Goal: Task Accomplishment & Management: Complete application form

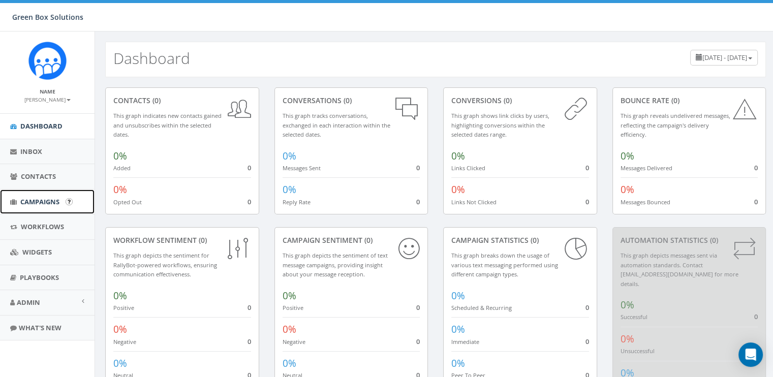
click at [47, 200] on span "Campaigns" at bounding box center [39, 201] width 39 height 9
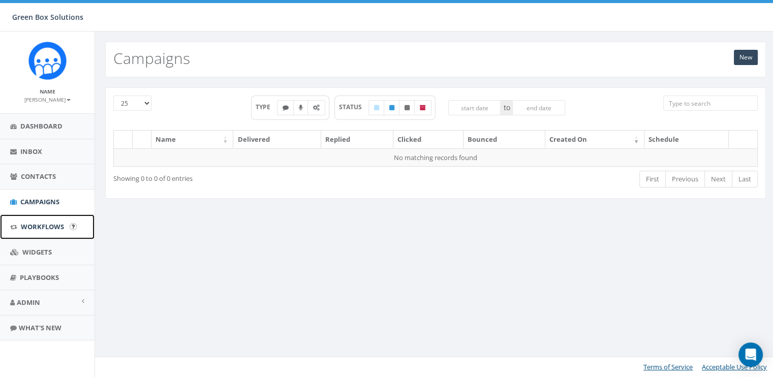
click at [42, 228] on span "Workflows" at bounding box center [42, 226] width 43 height 9
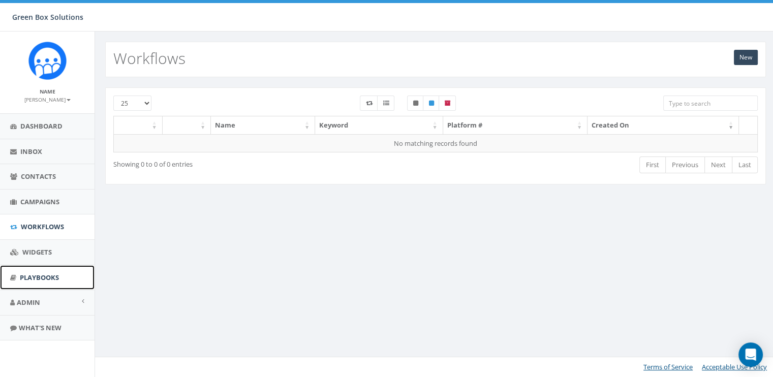
click at [39, 287] on link "Playbooks" at bounding box center [47, 277] width 94 height 25
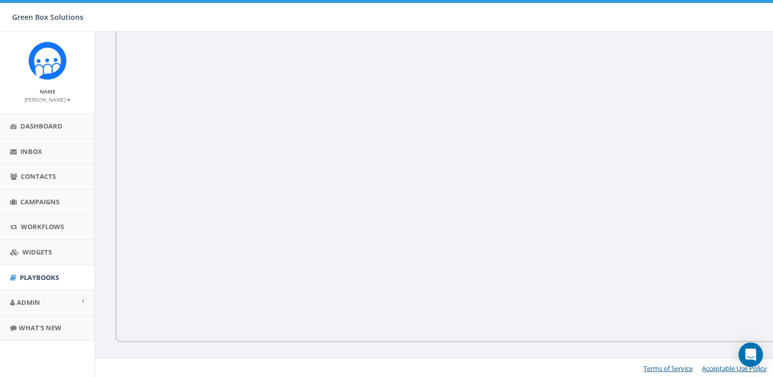
scroll to position [213, 0]
click at [749, 354] on icon "Open Intercom Messenger" at bounding box center [750, 354] width 12 height 13
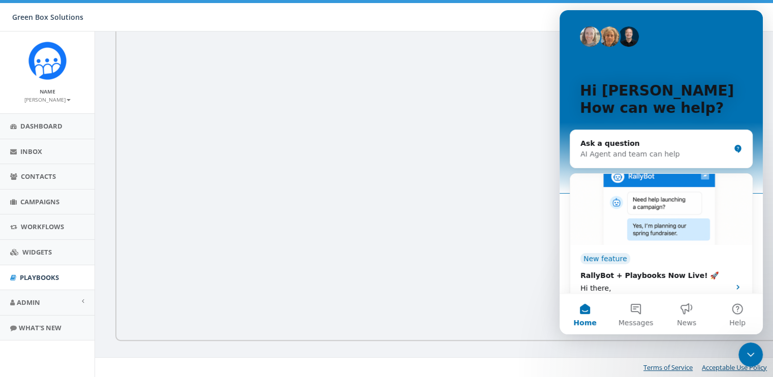
scroll to position [0, 0]
click at [651, 155] on div "AI Agent and team can help" at bounding box center [654, 154] width 149 height 11
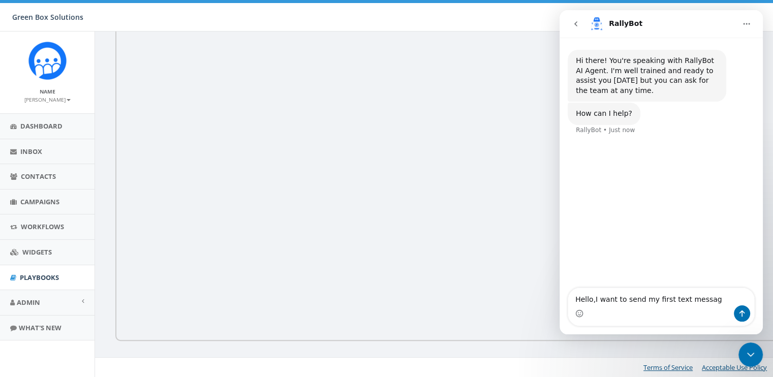
type textarea "Hello,I want to send my first text message"
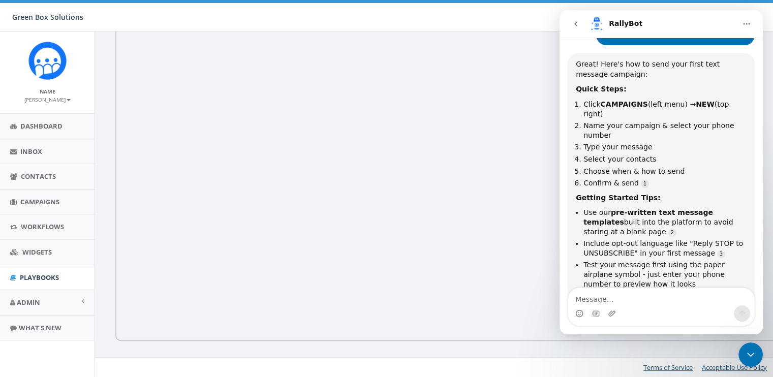
scroll to position [2, 0]
click at [39, 199] on span "Campaigns" at bounding box center [39, 201] width 39 height 9
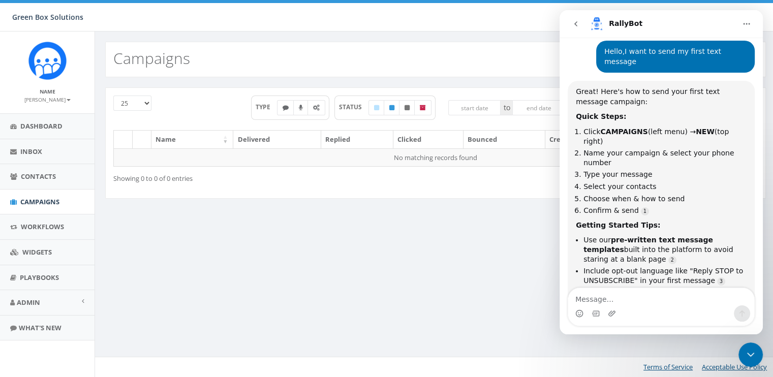
scroll to position [62, 0]
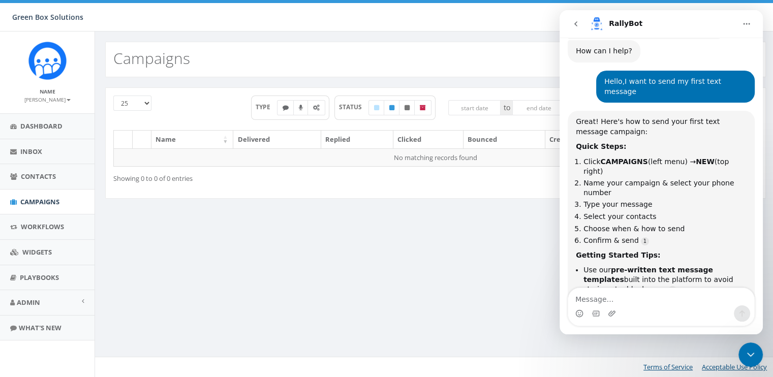
click at [750, 358] on icon "Close Intercom Messenger" at bounding box center [750, 354] width 12 height 12
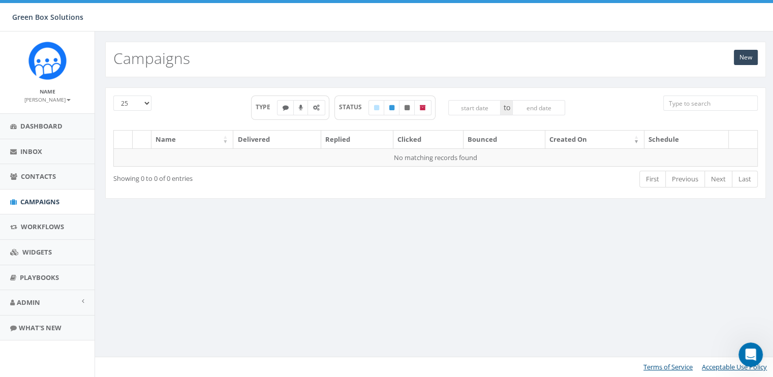
scroll to position [188, 0]
click at [743, 57] on link "New" at bounding box center [745, 57] width 24 height 15
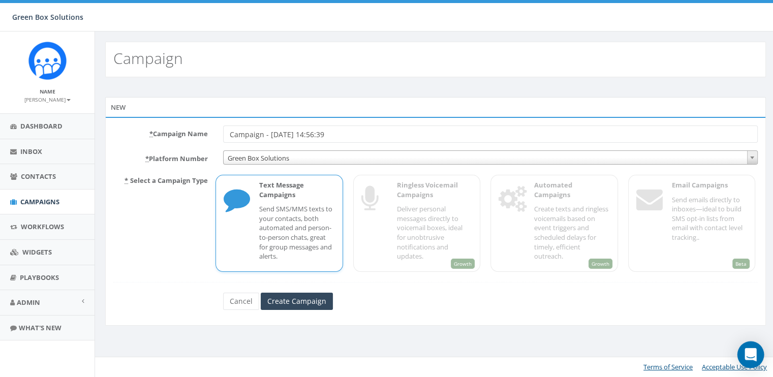
click at [751, 354] on icon "Open Intercom Messenger" at bounding box center [750, 354] width 12 height 13
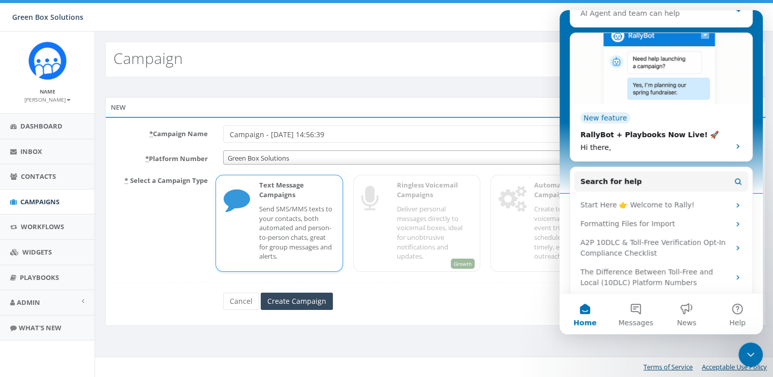
scroll to position [240, 0]
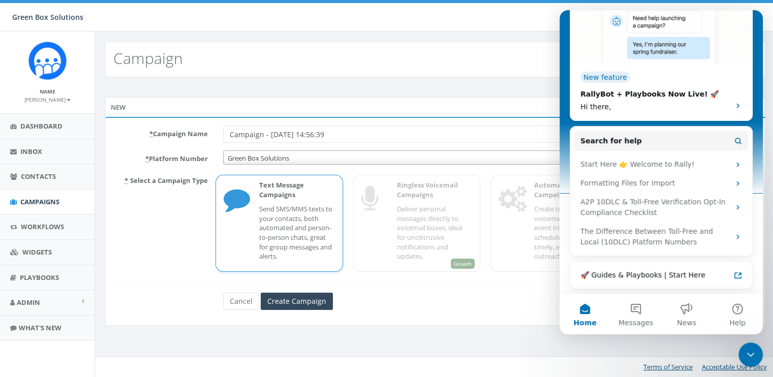
drag, startPoint x: 760, startPoint y: 155, endPoint x: 1329, endPoint y: 318, distance: 592.4
click at [640, 327] on button "Messages" at bounding box center [635, 314] width 51 height 41
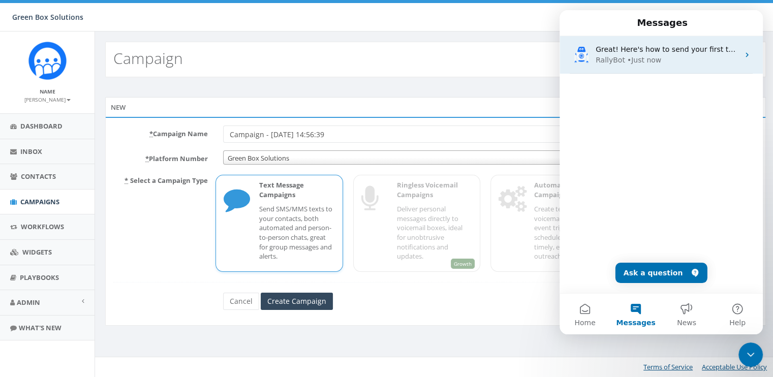
click at [673, 56] on div "RallyBot • Just now" at bounding box center [666, 60] width 143 height 11
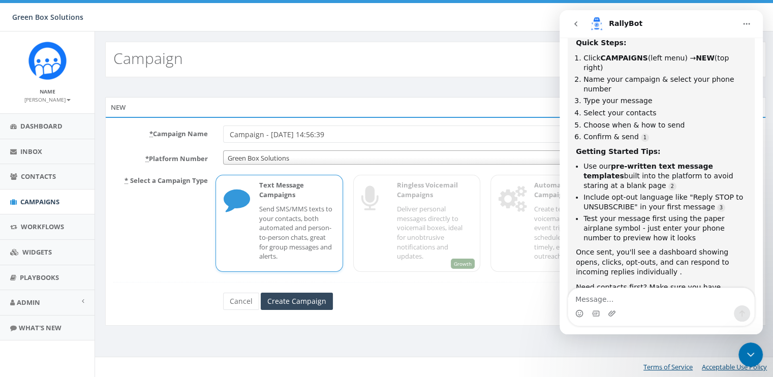
scroll to position [155, 0]
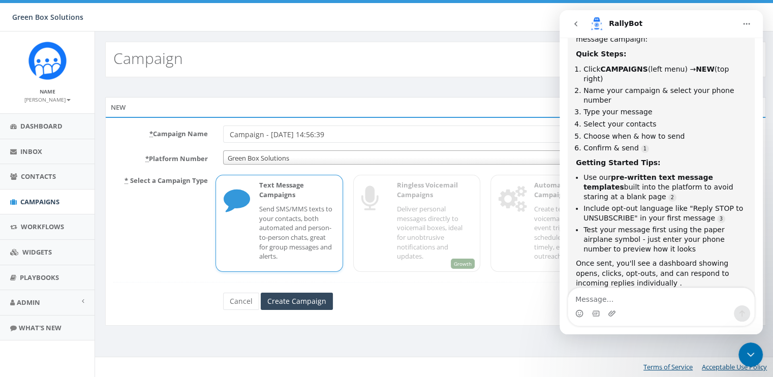
click at [359, 131] on input "Campaign - 08/13/2025, 14:56:39" at bounding box center [490, 133] width 534 height 17
type input "Campaign - [DATE], Board"
click at [382, 156] on span "Green Box Solutions" at bounding box center [489, 158] width 533 height 14
click at [298, 299] on input "Create Campaign" at bounding box center [297, 301] width 72 height 17
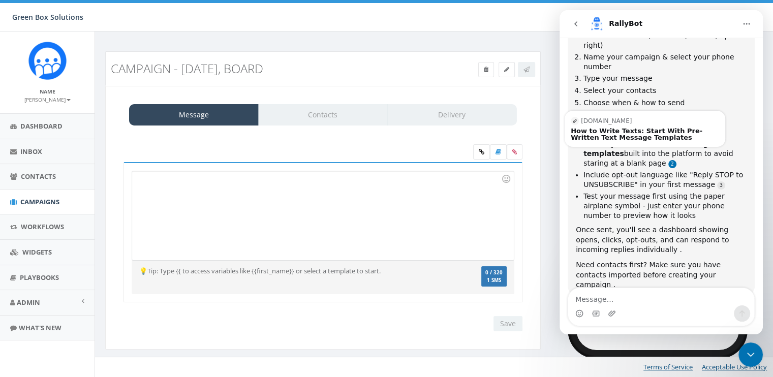
click at [668, 160] on link "Source reference 115450269:" at bounding box center [672, 164] width 8 height 8
click at [598, 127] on div "How to Write Texts: Start With Pre-Written Text Message Templates" at bounding box center [644, 133] width 148 height 13
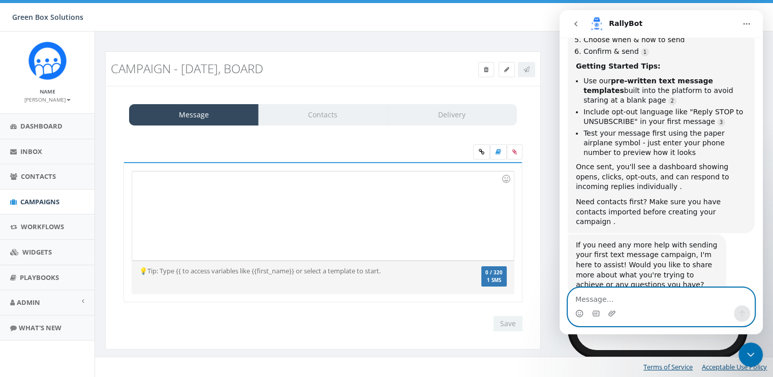
click at [600, 299] on textarea "Message…" at bounding box center [661, 296] width 186 height 17
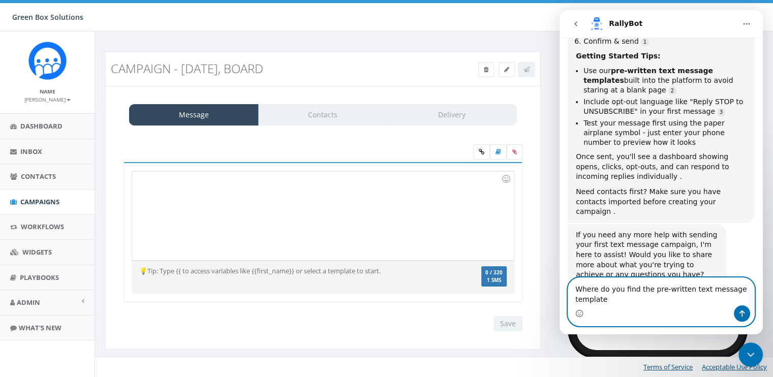
type textarea "Where do you find the pre-written text message templates"
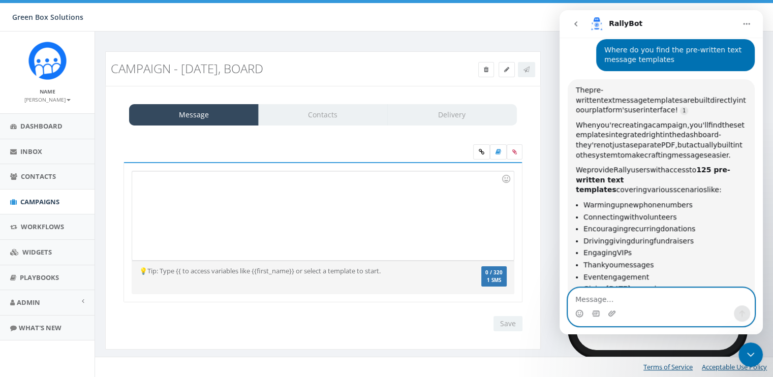
scroll to position [522, 0]
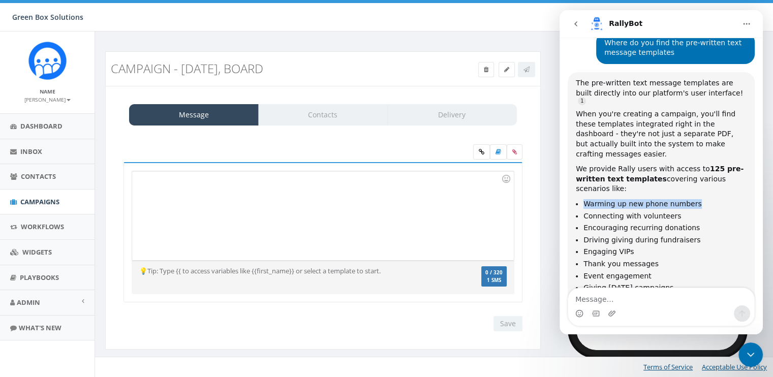
drag, startPoint x: 690, startPoint y: 155, endPoint x: 581, endPoint y: 159, distance: 109.3
click at [581, 199] on ul "Warming up new phone numbers Connecting with volunteers Encouraging recurring d…" at bounding box center [660, 245] width 171 height 93
drag, startPoint x: 581, startPoint y: 159, endPoint x: 596, endPoint y: 158, distance: 15.3
copy li "Warming up new phone numbers"
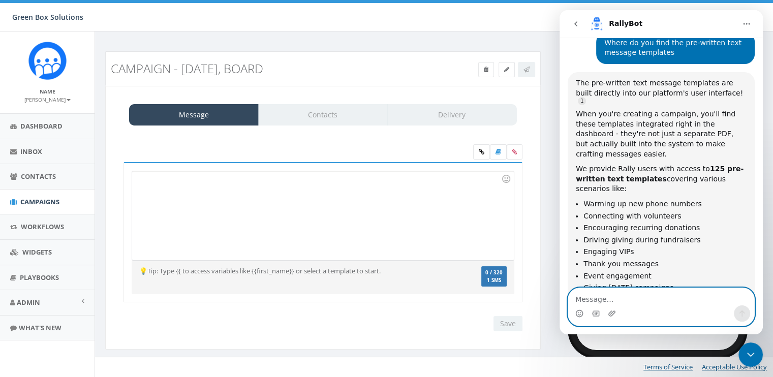
click at [616, 300] on textarea "Message…" at bounding box center [661, 296] width 186 height 17
paste textarea "Warming up new phone numbers"
type textarea "Warming up new phone numbers"
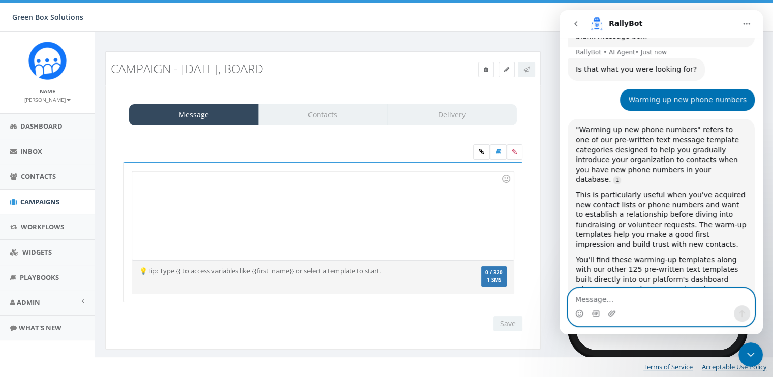
scroll to position [831, 0]
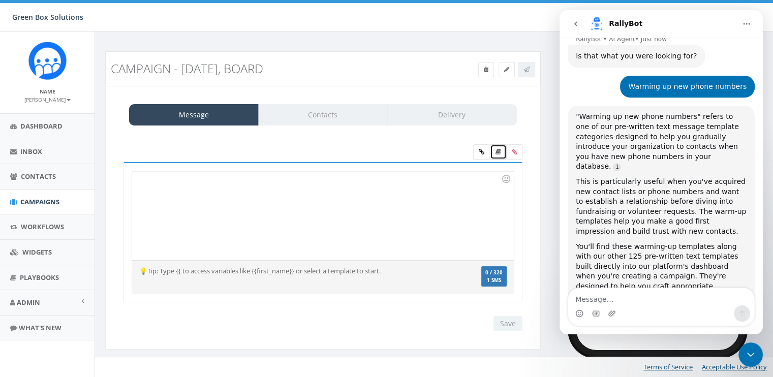
click at [497, 151] on icon at bounding box center [498, 152] width 6 height 6
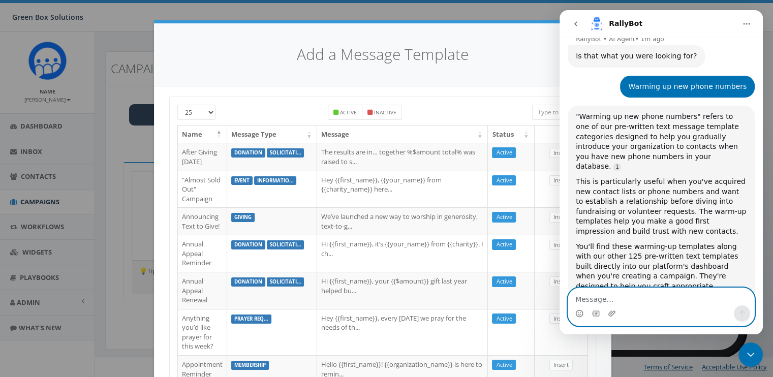
click at [620, 303] on textarea "Message…" at bounding box center [661, 296] width 186 height 17
type textarea "yes"
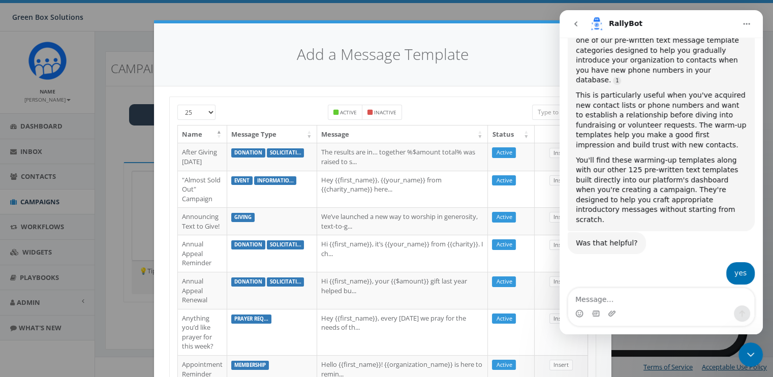
scroll to position [922, 0]
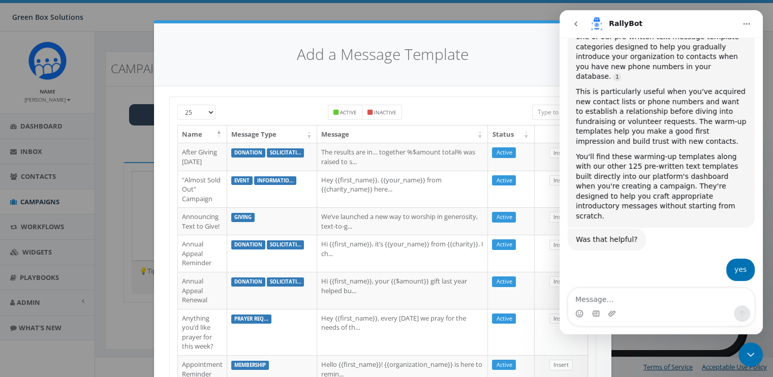
click at [749, 351] on icon "Close Intercom Messenger" at bounding box center [750, 354] width 12 height 12
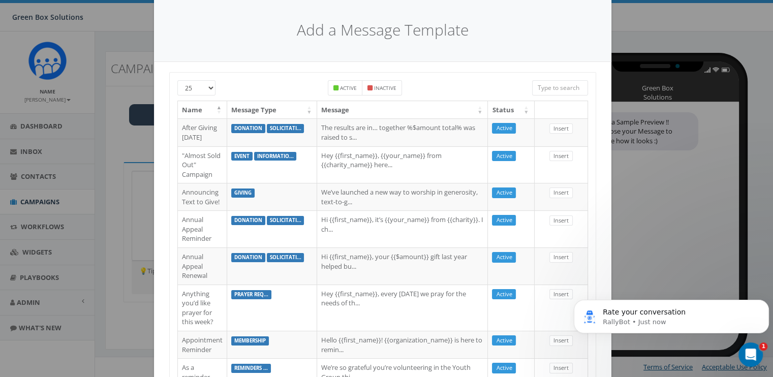
scroll to position [0, 0]
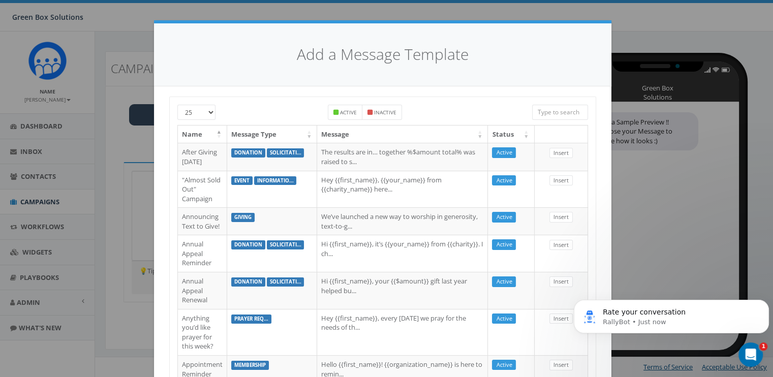
click at [548, 112] on input "search" at bounding box center [560, 112] width 56 height 15
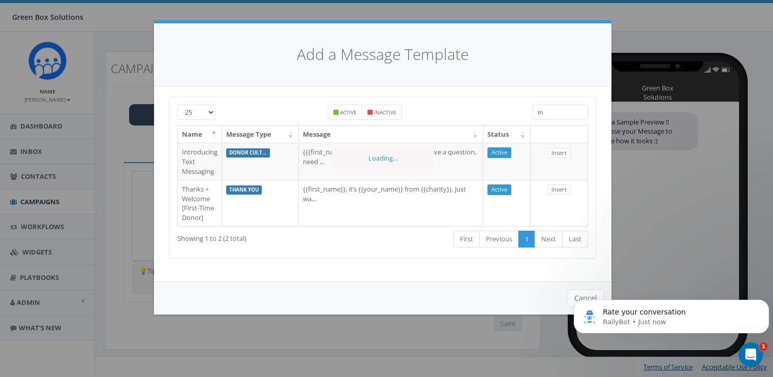
type input "i"
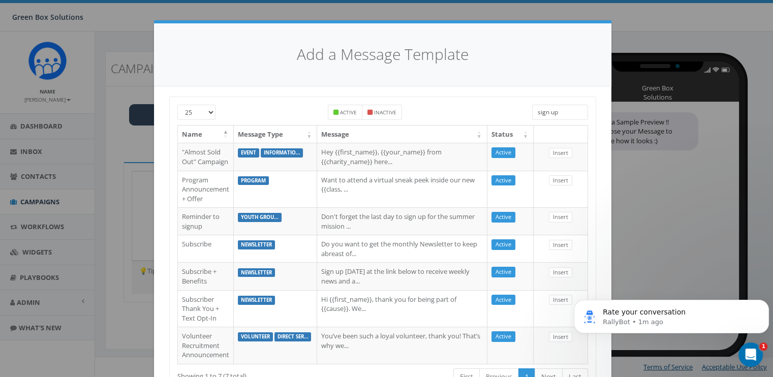
type input "sign up"
click at [673, 151] on div "Add a Message Template 25 50 100 Active Inactive sign up Name Message Type Mess…" at bounding box center [386, 188] width 773 height 377
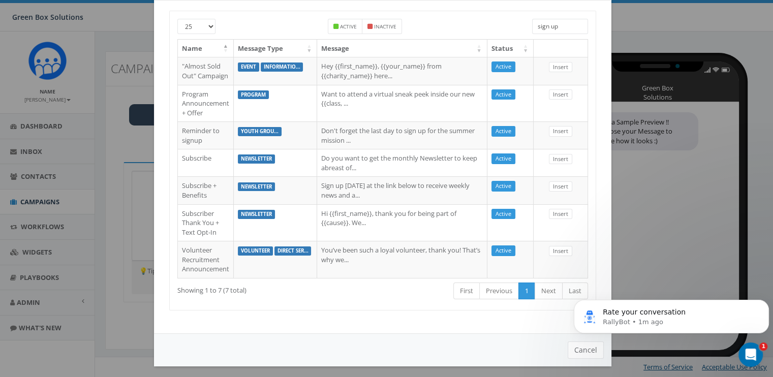
scroll to position [89, 0]
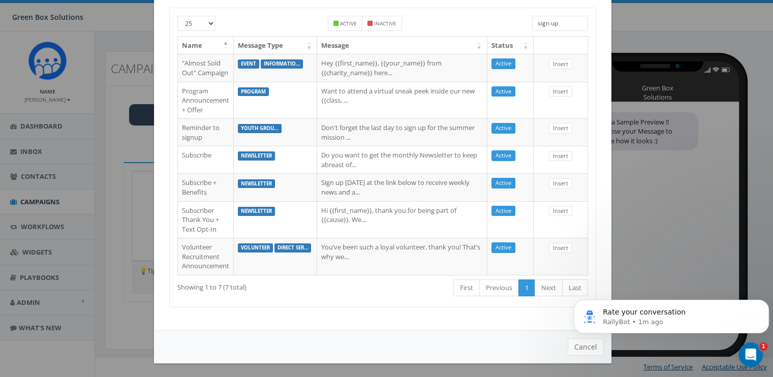
click at [576, 343] on body "Rate your conversation RallyBot • 1m ago" at bounding box center [670, 313] width 195 height 63
click html "Rate your conversation RallyBot • 1m ago"
click at [574, 343] on body "Rate your conversation RallyBot • 1m ago" at bounding box center [670, 313] width 195 height 63
click at [748, 352] on icon "Open Intercom Messenger" at bounding box center [750, 354] width 17 height 17
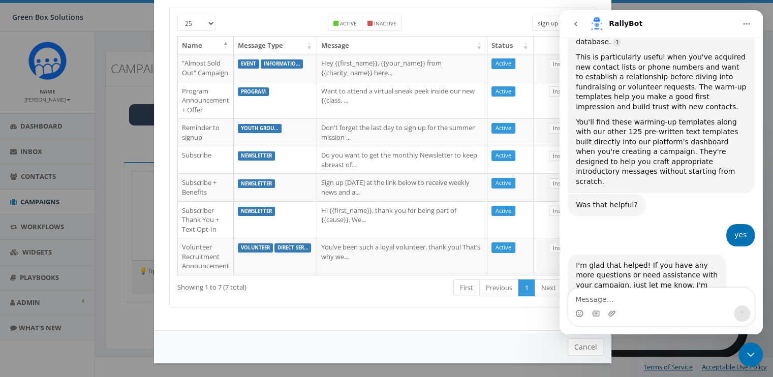
scroll to position [1002, 0]
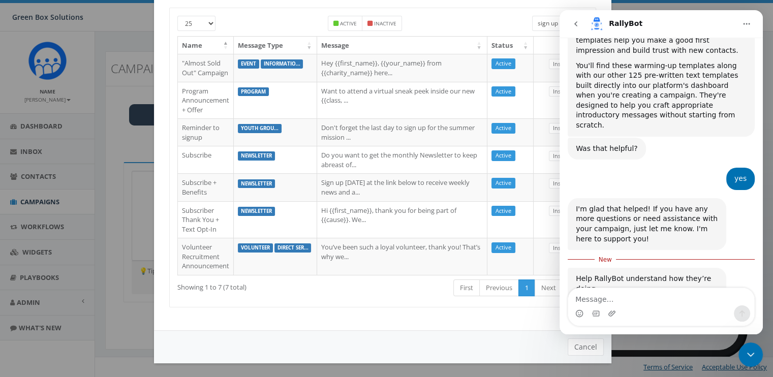
click at [663, 329] on span "Great" at bounding box center [662, 338] width 18 height 18
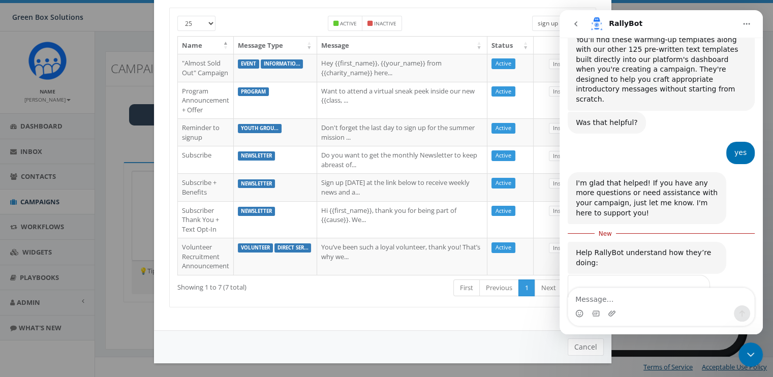
scroll to position [1029, 0]
click at [585, 334] on div "Cancel" at bounding box center [382, 346] width 457 height 33
click at [575, 354] on div "Cancel" at bounding box center [382, 346] width 457 height 33
click at [575, 348] on button "Cancel" at bounding box center [585, 346] width 36 height 17
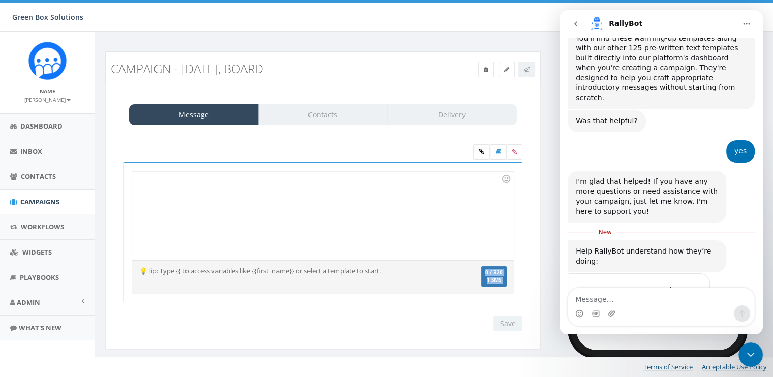
drag, startPoint x: 575, startPoint y: 348, endPoint x: 541, endPoint y: 262, distance: 92.3
click at [541, 262] on div "Campaign - 08/13/2025, Board Test Message Status: Message Contacts Delivery Rec…" at bounding box center [435, 206] width 675 height 311
click at [536, 177] on div "Message Contacts Delivery Recent Smileys & People Animals & Nature Food & Drink…" at bounding box center [322, 218] width 435 height 264
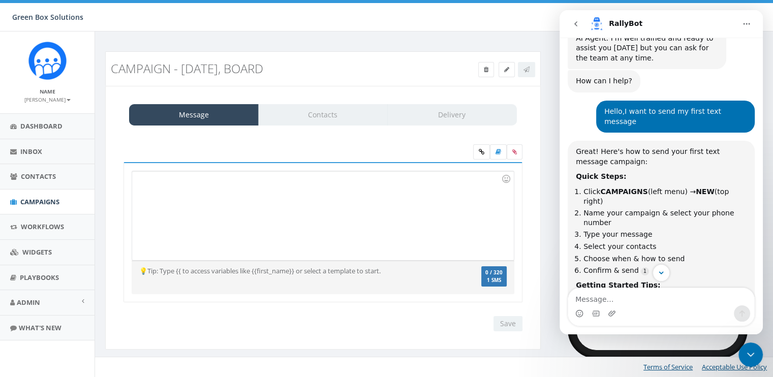
scroll to position [0, 0]
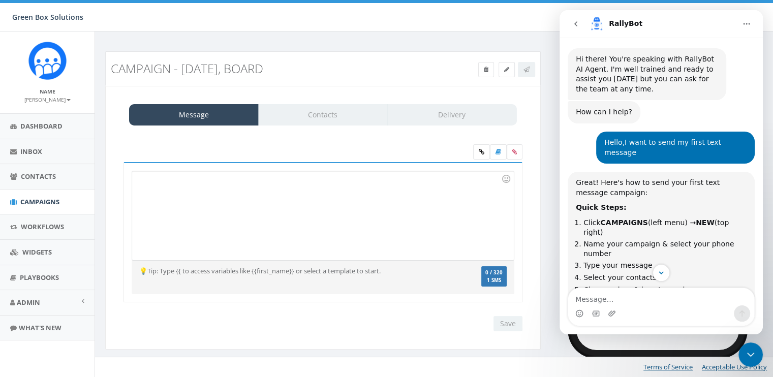
click at [573, 21] on icon "go back" at bounding box center [575, 24] width 8 height 8
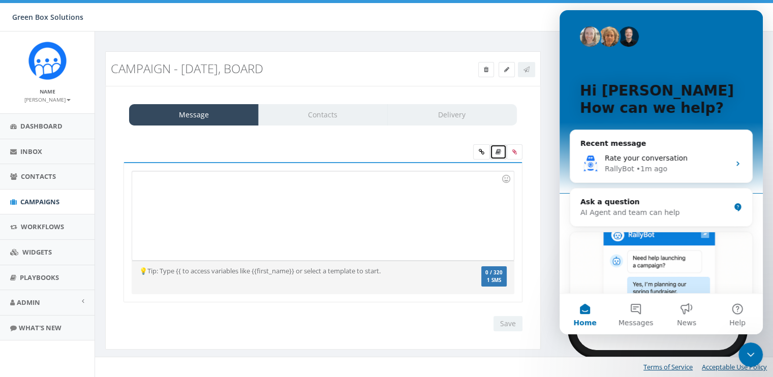
click at [496, 151] on icon at bounding box center [498, 152] width 6 height 6
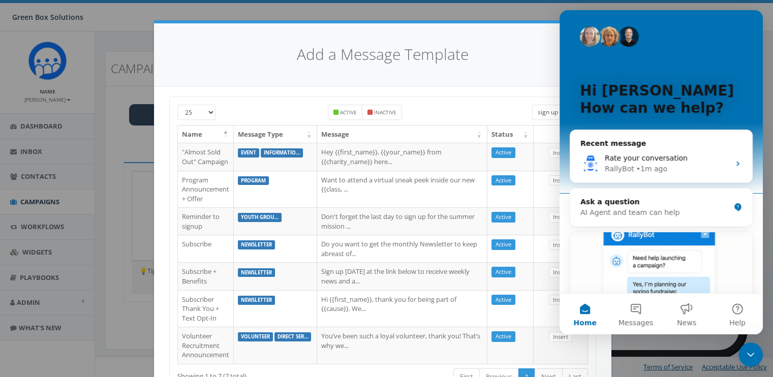
click at [746, 357] on icon "Close Intercom Messenger" at bounding box center [750, 354] width 12 height 12
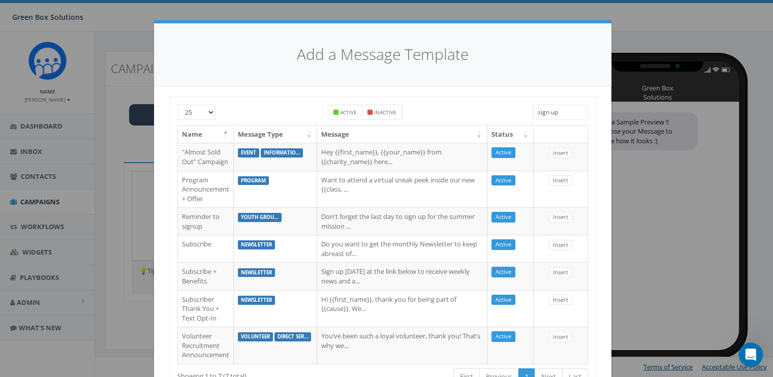
click at [551, 113] on input "sign up" at bounding box center [560, 112] width 56 height 15
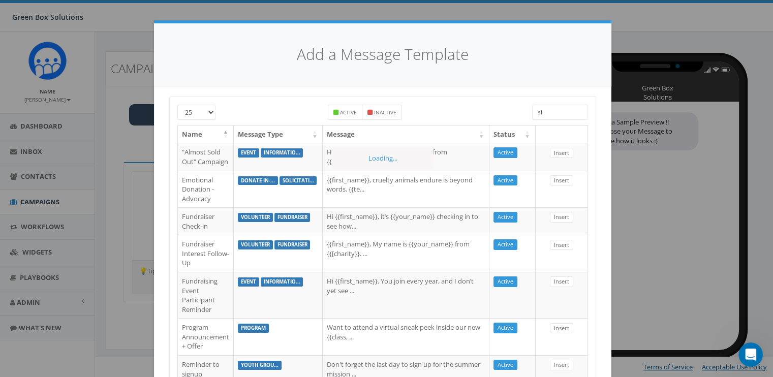
type input "s"
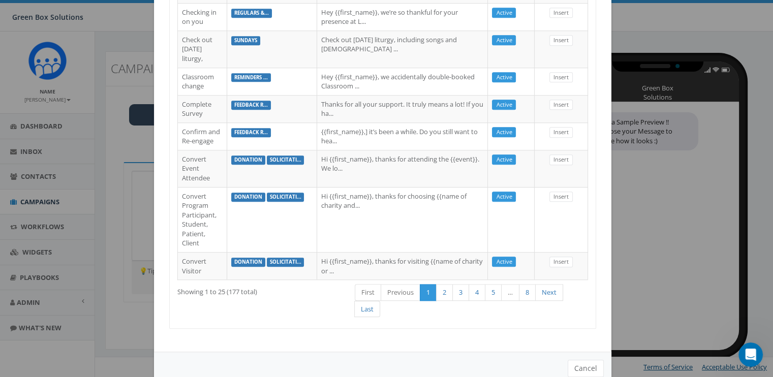
scroll to position [871, 0]
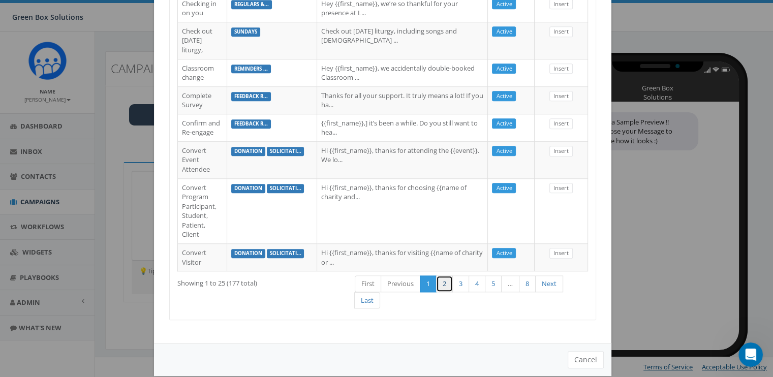
click at [440, 291] on link "2" at bounding box center [444, 283] width 17 height 17
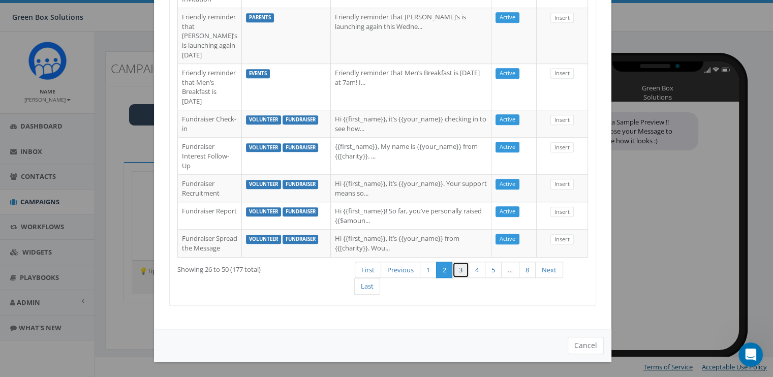
click at [459, 278] on link "3" at bounding box center [460, 270] width 17 height 17
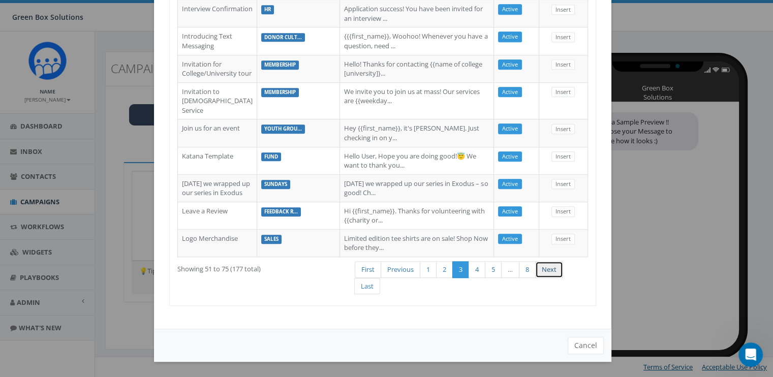
click at [537, 278] on link "Next" at bounding box center [549, 269] width 28 height 17
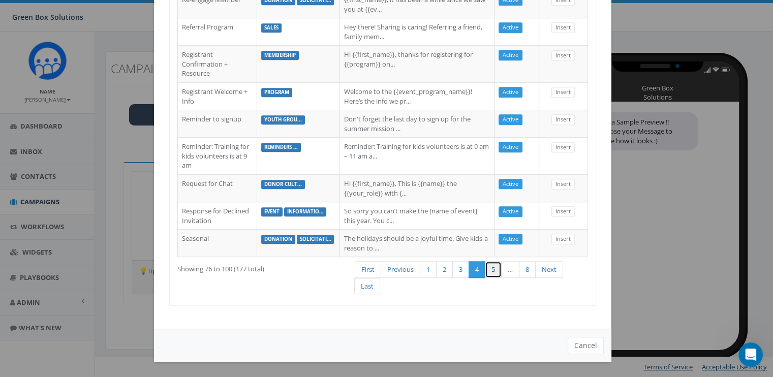
click at [487, 278] on link "5" at bounding box center [493, 269] width 17 height 17
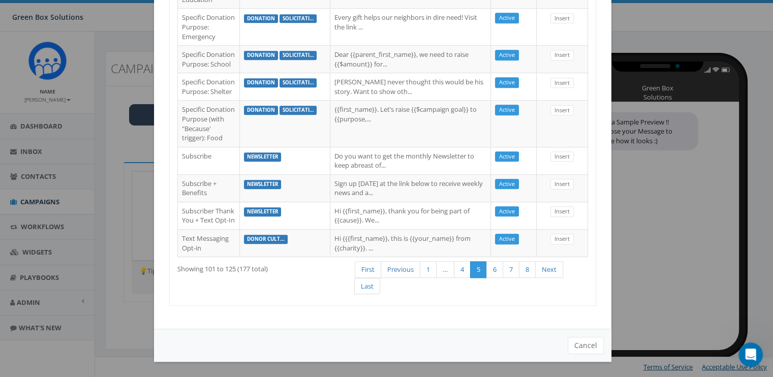
scroll to position [648, 0]
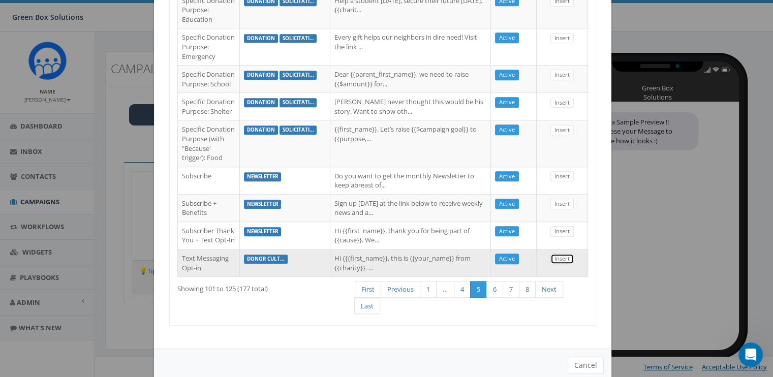
click at [560, 258] on link "Insert" at bounding box center [561, 258] width 23 height 11
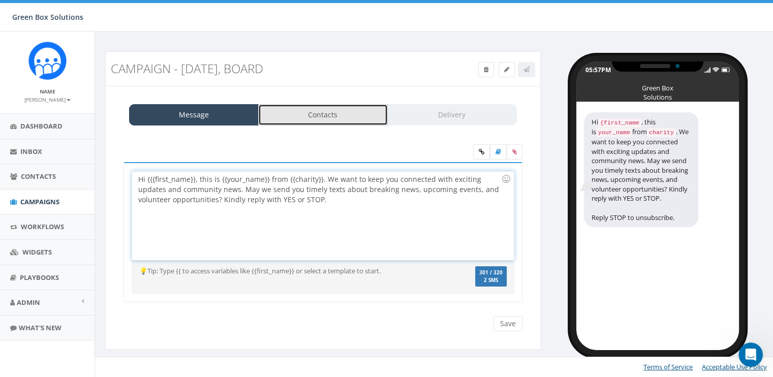
click at [343, 107] on link "Contacts" at bounding box center [323, 114] width 130 height 21
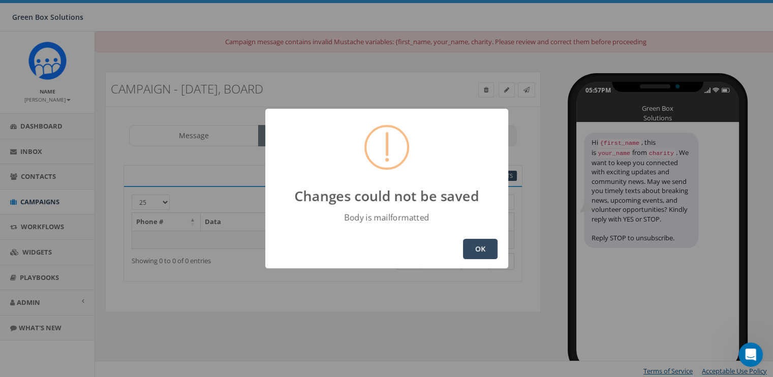
click at [471, 247] on button "OK" at bounding box center [480, 249] width 35 height 20
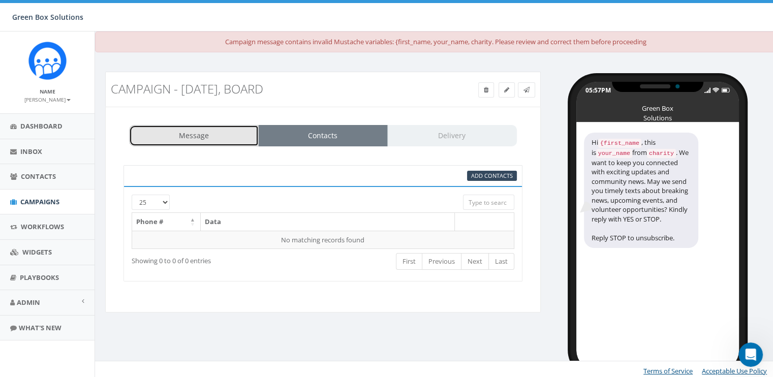
click at [223, 135] on link "Message" at bounding box center [194, 135] width 130 height 21
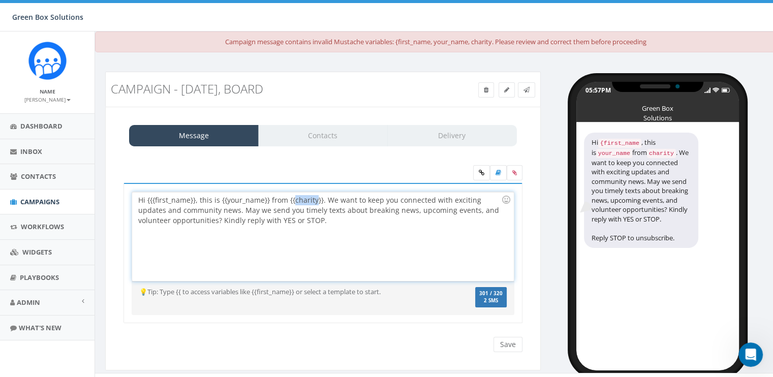
drag, startPoint x: 293, startPoint y: 199, endPoint x: 314, endPoint y: 198, distance: 21.9
click at [314, 198] on div "Hi {{{first_name}}, this is {{your_name}} from {{charity}}. We want to keep you…" at bounding box center [322, 236] width 381 height 89
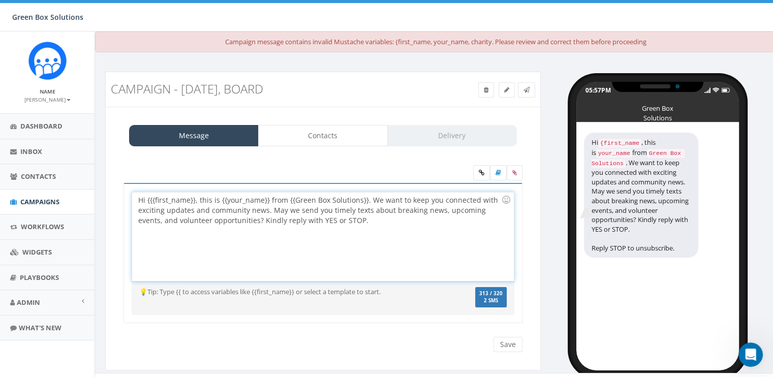
click at [262, 199] on div "Hi {{{first_name}}, this is {{your_name}} from {{Green Box Solutions}}. We want…" at bounding box center [322, 236] width 381 height 89
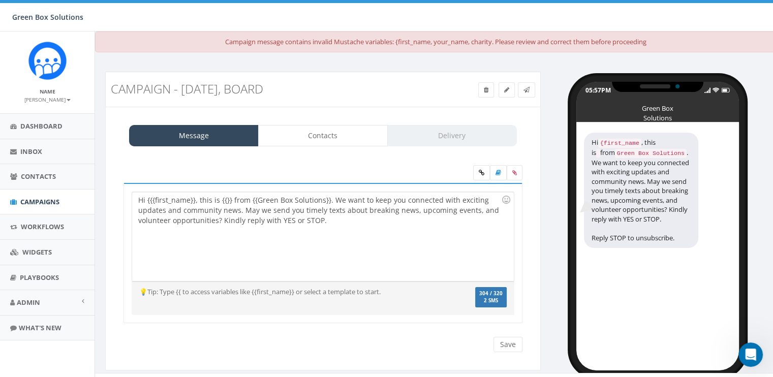
click at [270, 175] on div at bounding box center [323, 174] width 414 height 18
click at [224, 200] on div "Hi {{{first_name}}, this is {{}} from {{Green Box Solutions}}. We want to keep …" at bounding box center [322, 236] width 381 height 89
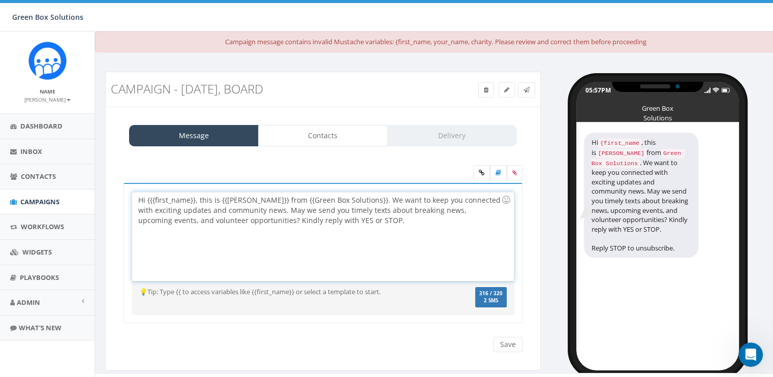
click at [356, 224] on div "Hi {{{first_name}}, this is {{Erin Welborn}} from {{Green Box Solutions}}. We w…" at bounding box center [322, 236] width 381 height 89
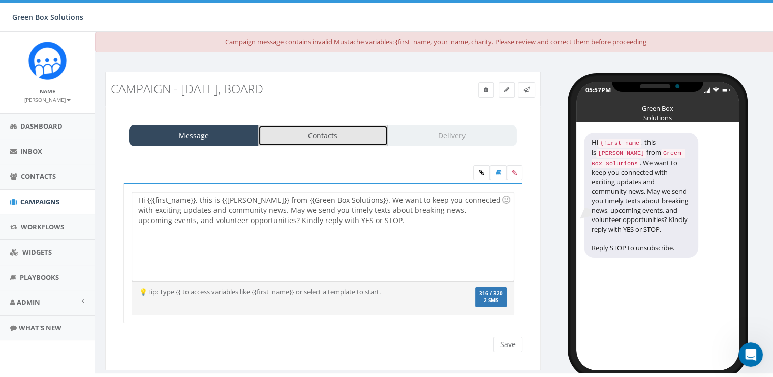
click at [315, 125] on link "Contacts" at bounding box center [323, 135] width 130 height 21
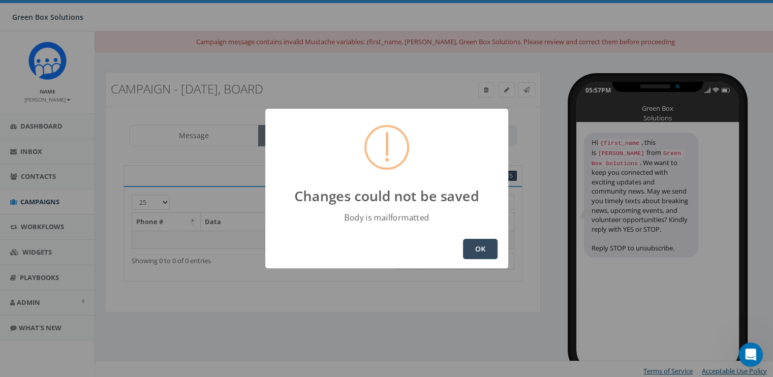
click at [475, 242] on button "OK" at bounding box center [480, 249] width 35 height 20
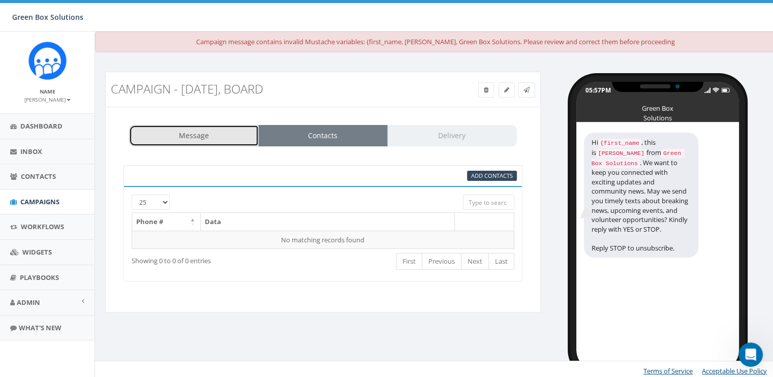
click at [218, 131] on link "Message" at bounding box center [194, 135] width 130 height 21
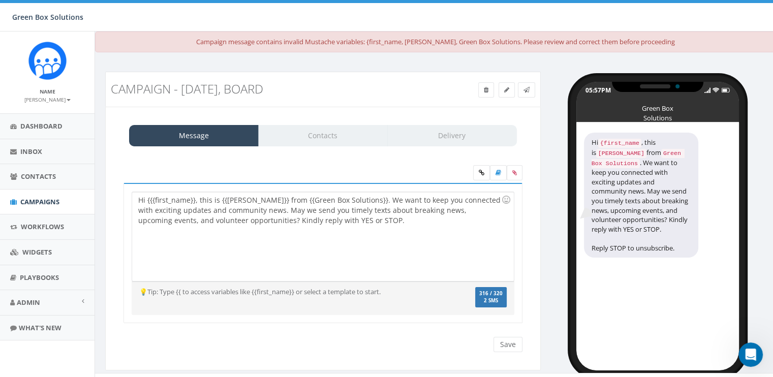
click at [478, 129] on div "Message Contacts Delivery" at bounding box center [323, 135] width 388 height 21
click at [502, 339] on div "Save Next" at bounding box center [505, 344] width 34 height 15
click at [504, 344] on div "Save Next" at bounding box center [505, 344] width 34 height 15
click at [194, 200] on div "Hi {{{first_name}}, this is {{Erin Welborn}} from {{Green Box Solutions}}. We w…" at bounding box center [322, 236] width 381 height 89
click at [284, 245] on div "Hi {{{first_name}}}, this is {{Erin Welborn}} from {{Green Box Solutions}}. We …" at bounding box center [322, 236] width 381 height 89
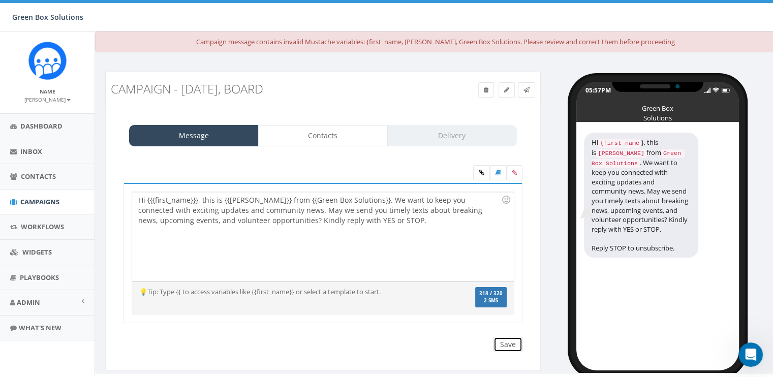
click at [500, 346] on input "Save" at bounding box center [507, 344] width 29 height 15
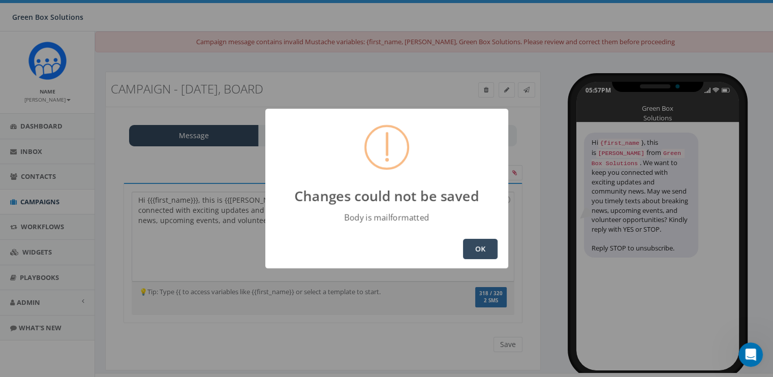
click at [481, 244] on button "OK" at bounding box center [480, 249] width 35 height 20
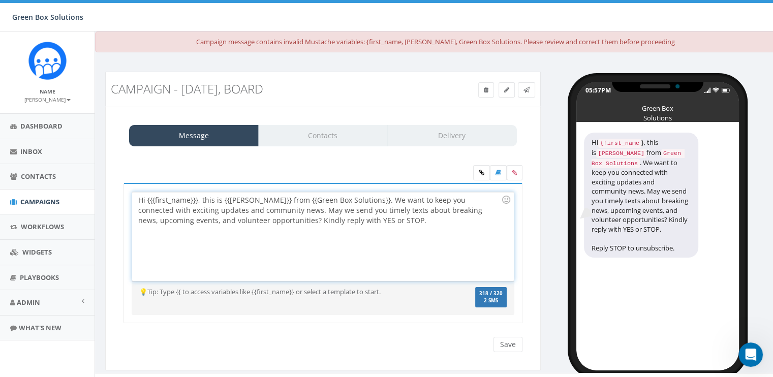
click at [197, 202] on div "Hi {{{first_name}}}, this is {{Erin Welborn}} from {{Green Box Solutions}}. We …" at bounding box center [322, 236] width 381 height 89
click at [147, 203] on div "Hi {{{first_name}}, this is {{Erin Welborn}} from {{Green Box Solutions}}. We w…" at bounding box center [322, 236] width 381 height 89
click at [148, 196] on div "Hi {{{first_name}}, this is {{Erin Welborn}} from {{Green Box Solutions}}. We w…" at bounding box center [322, 236] width 381 height 89
click at [149, 197] on div "Hi {{{first_name}}, this is {{Erin Welborn}} from {{Green Box Solutions}}. We w…" at bounding box center [322, 236] width 381 height 89
click at [266, 267] on div "Hi {{first_name}}, this is {{Erin Welborn}} from {{Green Box Solutions}}. We wa…" at bounding box center [322, 236] width 381 height 89
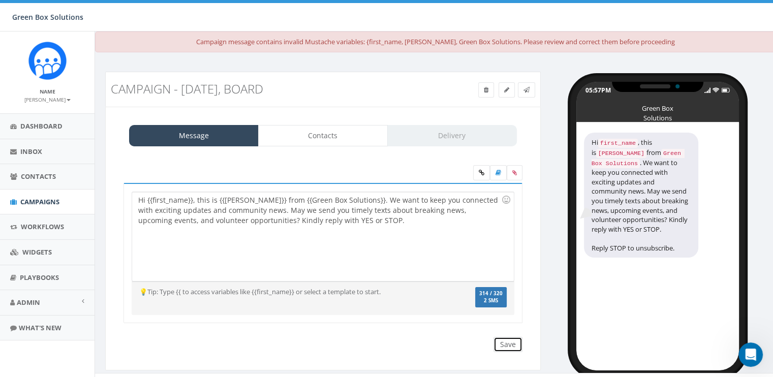
click at [500, 345] on input "Save" at bounding box center [507, 344] width 29 height 15
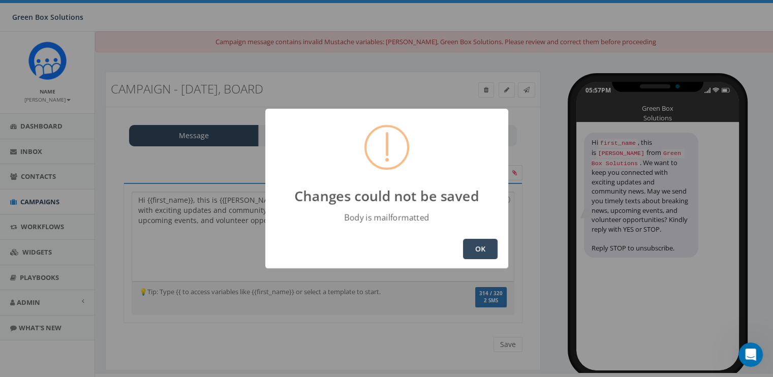
click at [473, 246] on button "OK" at bounding box center [480, 249] width 35 height 20
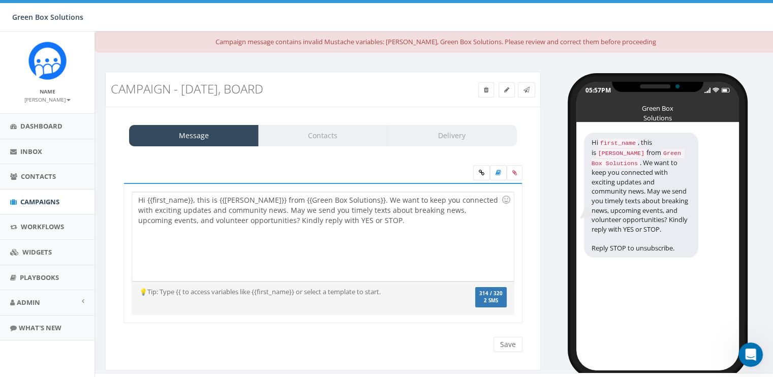
click at [347, 141] on div "Message Contacts Delivery" at bounding box center [323, 135] width 388 height 21
click at [338, 134] on div "Message Contacts Delivery" at bounding box center [323, 135] width 388 height 21
click at [506, 200] on div at bounding box center [505, 199] width 17 height 17
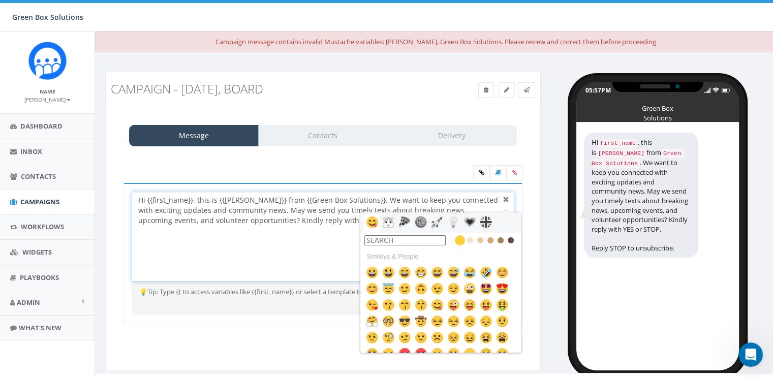
click at [506, 200] on div at bounding box center [506, 200] width 12 height 12
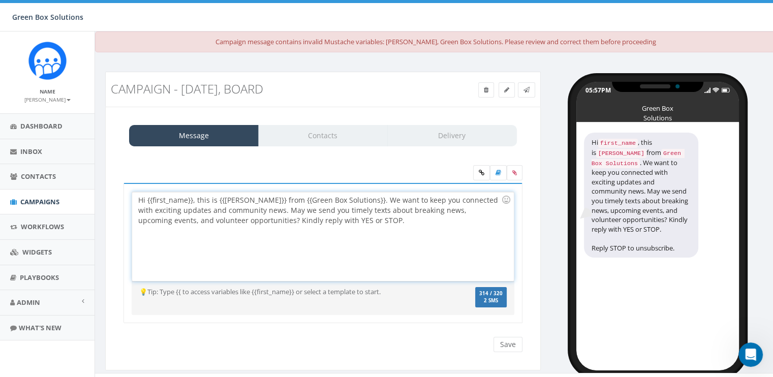
click at [293, 89] on h3 "Campaign - 08/13/2025, Board" at bounding box center [268, 88] width 314 height 13
click at [288, 88] on h3 "Campaign - 08/13/2025, Board" at bounding box center [268, 88] width 314 height 13
click at [508, 92] on icon at bounding box center [506, 90] width 5 height 6
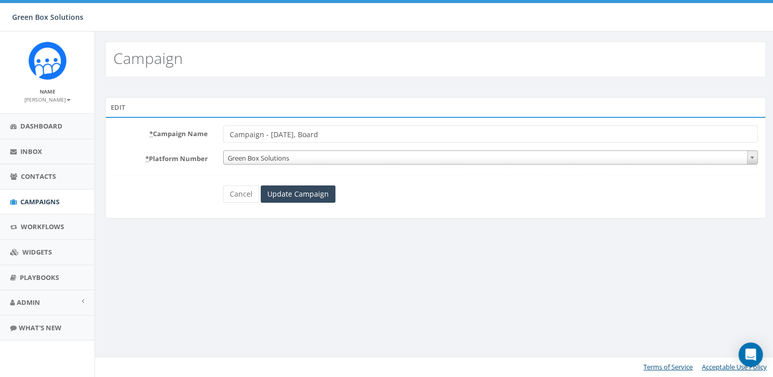
click at [340, 135] on input "Campaign - 08/13/2025, Board" at bounding box center [490, 133] width 534 height 17
type input "C"
type input "Text Message Sign up"
click at [305, 193] on input "Update Campaign" at bounding box center [298, 193] width 75 height 17
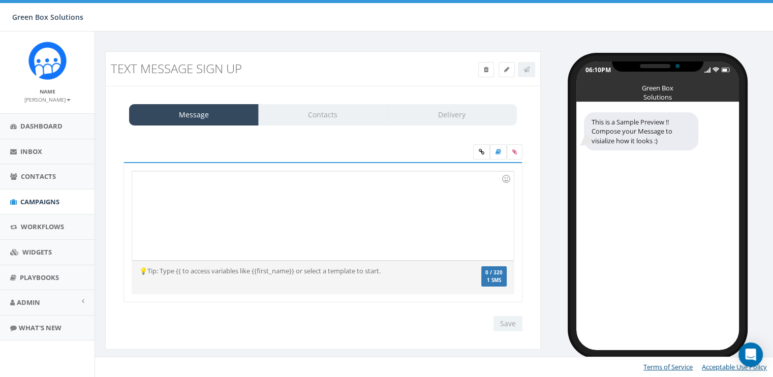
click at [339, 112] on div "Message Contacts Delivery" at bounding box center [323, 114] width 388 height 21
click at [494, 283] on label "0 / 320 1 SMS" at bounding box center [493, 276] width 25 height 21
click at [499, 149] on icon at bounding box center [498, 152] width 6 height 6
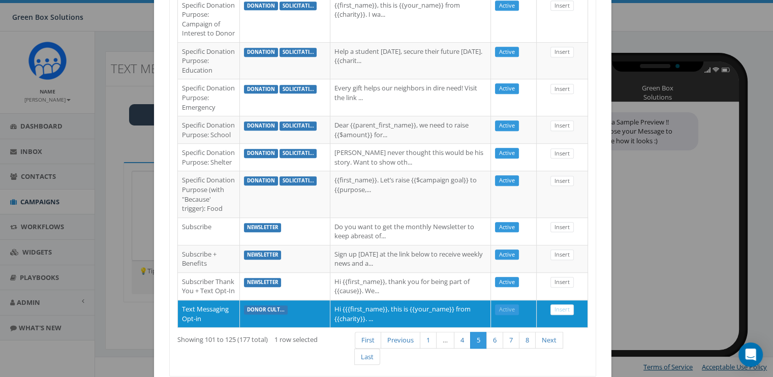
scroll to position [601, 0]
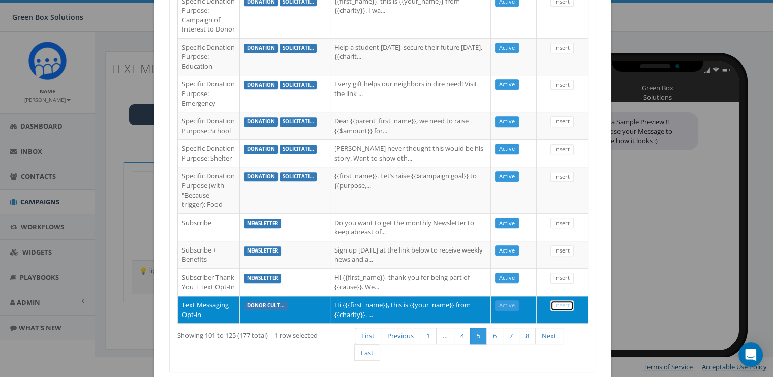
click at [564, 303] on link "Insert" at bounding box center [561, 305] width 23 height 11
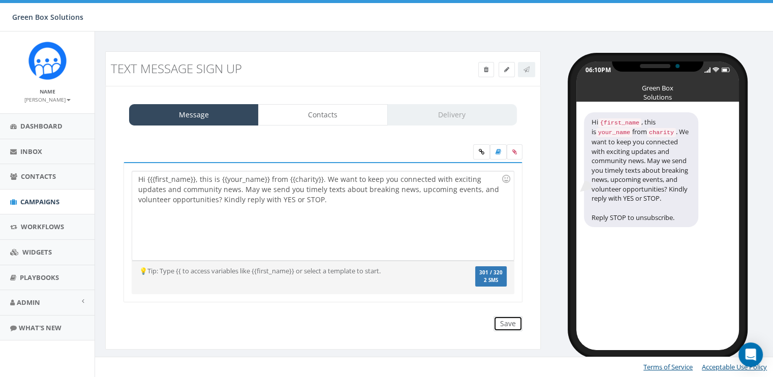
click at [514, 323] on input "Save" at bounding box center [507, 323] width 29 height 15
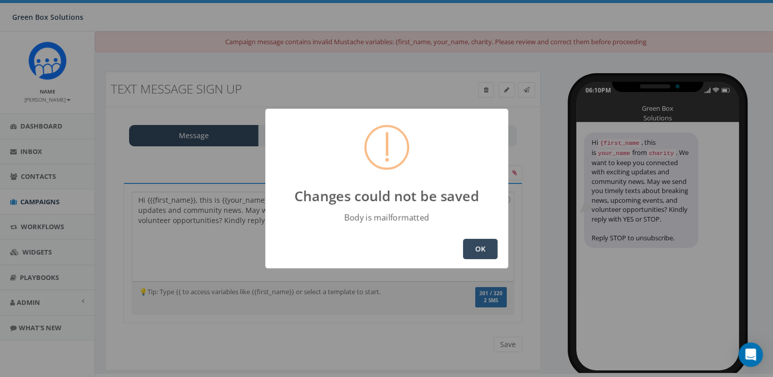
click at [488, 252] on button "OK" at bounding box center [480, 249] width 35 height 20
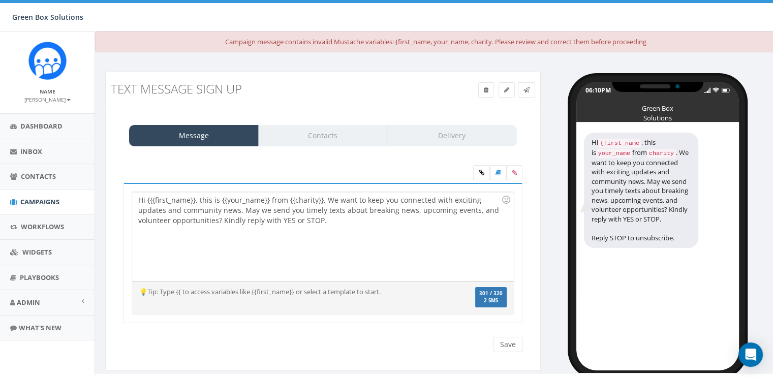
click at [654, 153] on code "charity" at bounding box center [661, 153] width 29 height 9
click at [752, 355] on icon "Open Intercom Messenger" at bounding box center [750, 354] width 12 height 13
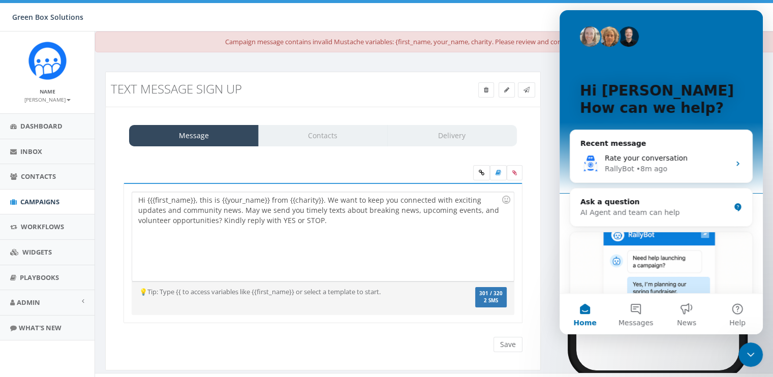
scroll to position [0, 0]
click at [492, 42] on div "Campaign message contains invalid Mustache variables: {first_name, your_name, c…" at bounding box center [435, 41] width 681 height 21
click at [740, 309] on button "Help" at bounding box center [737, 314] width 51 height 41
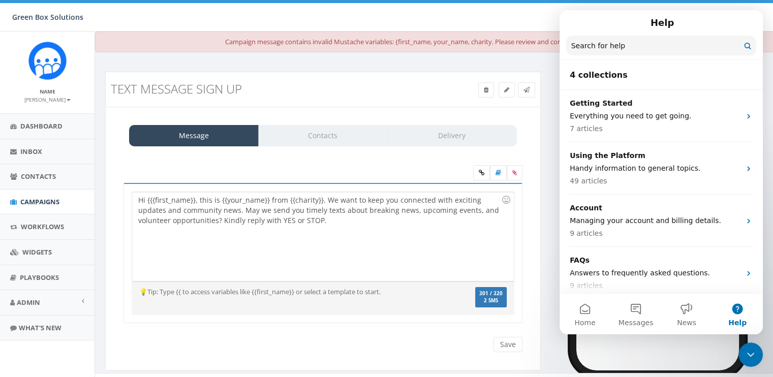
click at [374, 45] on div "Campaign message contains invalid Mustache variables: {first_name, your_name, c…" at bounding box center [435, 41] width 681 height 21
click at [748, 347] on div "Close Intercom Messenger" at bounding box center [750, 354] width 24 height 24
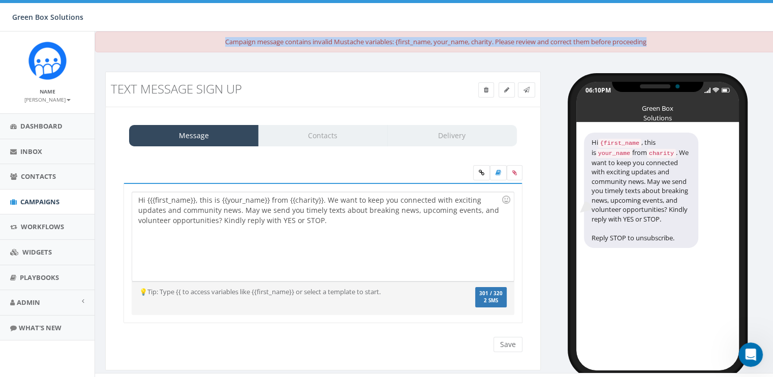
drag, startPoint x: 221, startPoint y: 41, endPoint x: 680, endPoint y: 39, distance: 459.1
click at [680, 39] on div "Campaign message contains invalid Mustache variables: {first_name, your_name, c…" at bounding box center [435, 41] width 681 height 21
drag, startPoint x: 680, startPoint y: 39, endPoint x: 647, endPoint y: 41, distance: 33.1
copy div "Campaign message contains invalid Mustache variables: {first_name, your_name, c…"
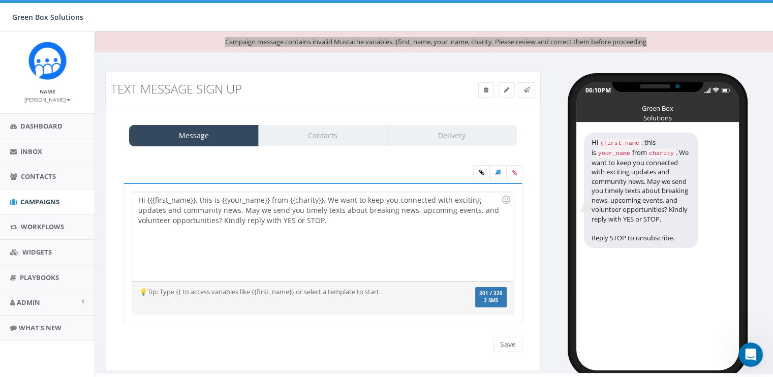
click at [756, 361] on div "Open Intercom Messenger" at bounding box center [750, 355] width 34 height 34
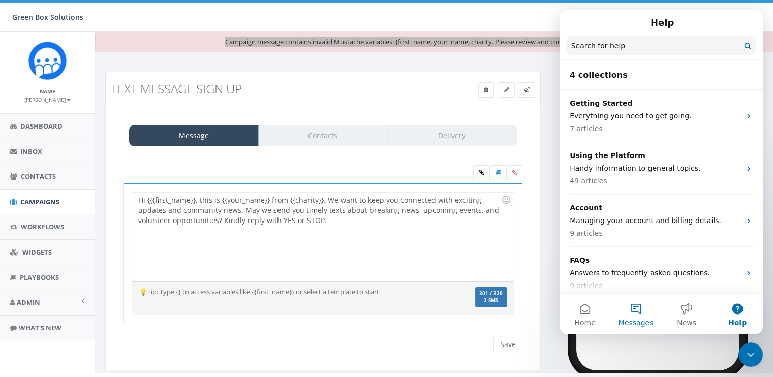
click at [635, 307] on button "Messages" at bounding box center [635, 314] width 51 height 41
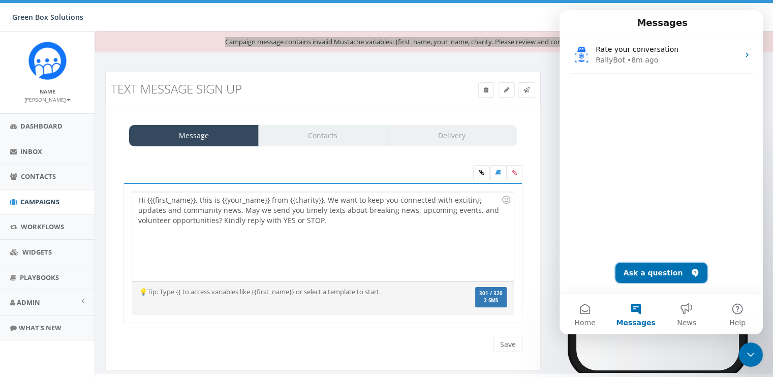
click at [646, 267] on button "Ask a question" at bounding box center [661, 273] width 92 height 20
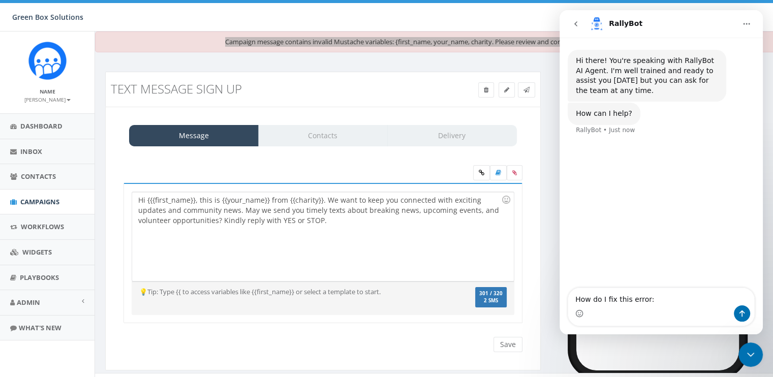
click at [662, 303] on textarea "How do I fix this error:" at bounding box center [661, 296] width 186 height 17
click at [659, 297] on textarea "How do I fix this error:" at bounding box center [661, 296] width 186 height 17
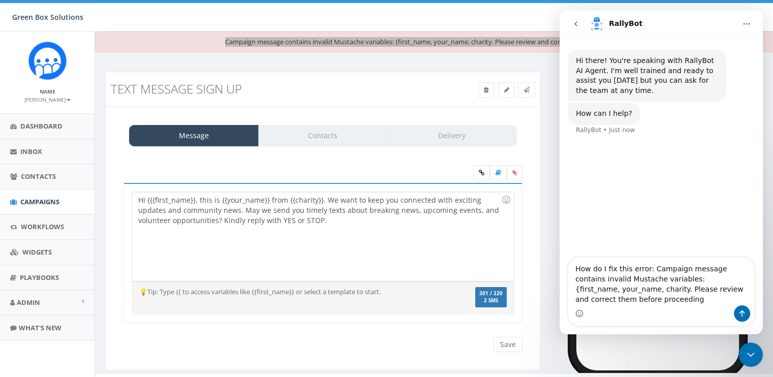
type textarea "How do I fix this error: Campaign message contains invalid Mustache variables: …"
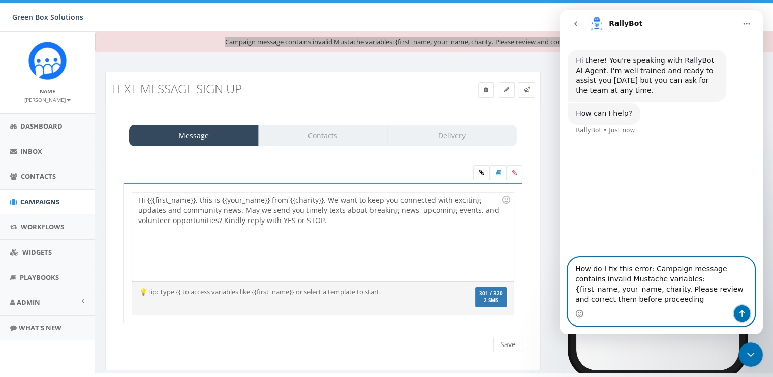
click at [742, 313] on icon "Send a message…" at bounding box center [741, 313] width 8 height 8
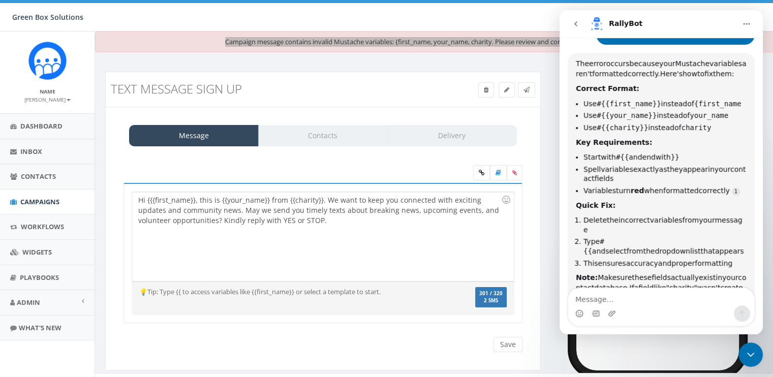
scroll to position [2, 0]
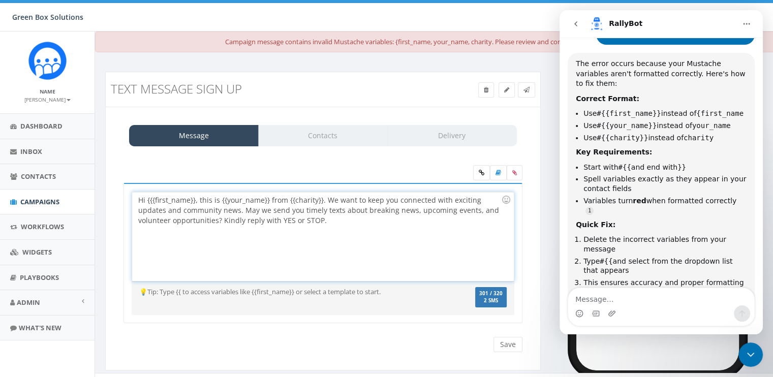
click at [148, 198] on div "Hi {{{first_name}}, this is {{your_name}} from {{charity}}. We want to keep you…" at bounding box center [322, 236] width 381 height 89
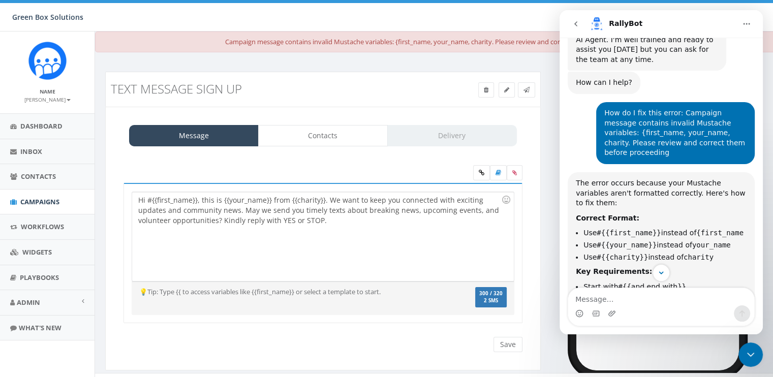
scroll to position [34, 0]
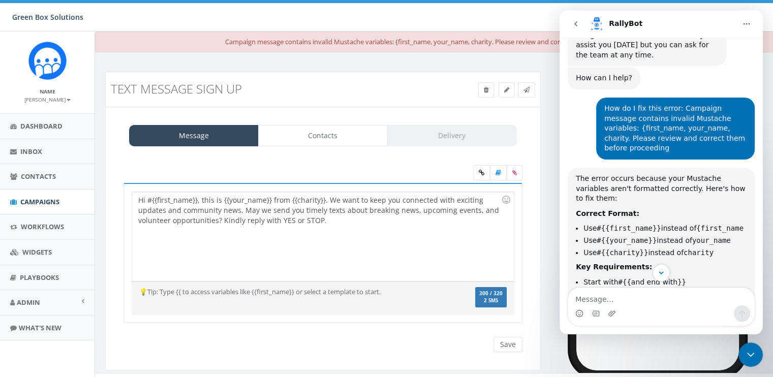
click at [221, 199] on div "Hi #{{first_name}}, this is {{your_name}} from {{charity}}. We want to keep you…" at bounding box center [322, 236] width 381 height 89
click at [293, 202] on div "Hi #{{first_name}}, this is #{{your_name}} from {{charity}}. We want to keep yo…" at bounding box center [322, 236] width 381 height 89
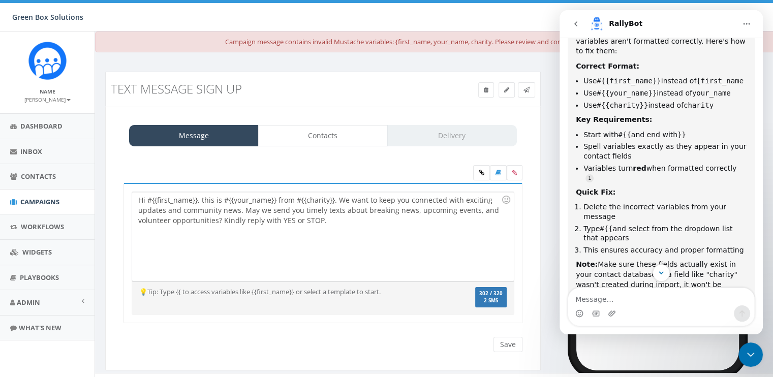
scroll to position [200, 0]
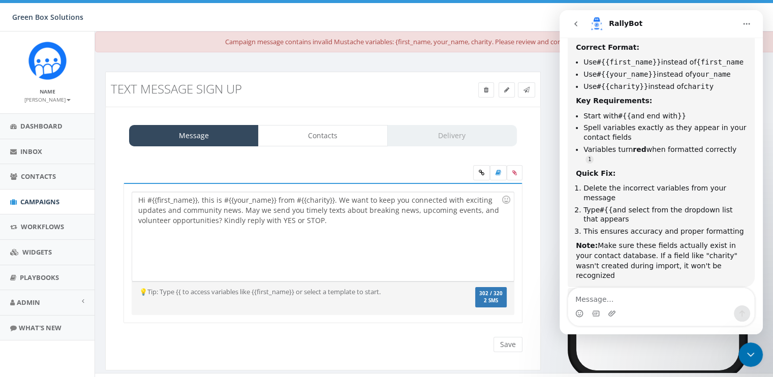
click at [487, 258] on div "Hi #{{first_name}}, this is #{{your_name}} from #{{charity}}. We want to keep y…" at bounding box center [322, 236] width 381 height 89
click at [504, 346] on input "Save" at bounding box center [507, 344] width 29 height 15
click at [410, 185] on div "Hi #{{first_name}}, this is #{{your_name}} from #{{charity}}. We want to keep y…" at bounding box center [322, 253] width 399 height 141
click at [269, 198] on div "Hi #{{first_name}}, this is #{{your_name}} from #{{charity}}. We want to keep y…" at bounding box center [322, 236] width 381 height 89
drag, startPoint x: 269, startPoint y: 198, endPoint x: 231, endPoint y: 196, distance: 38.1
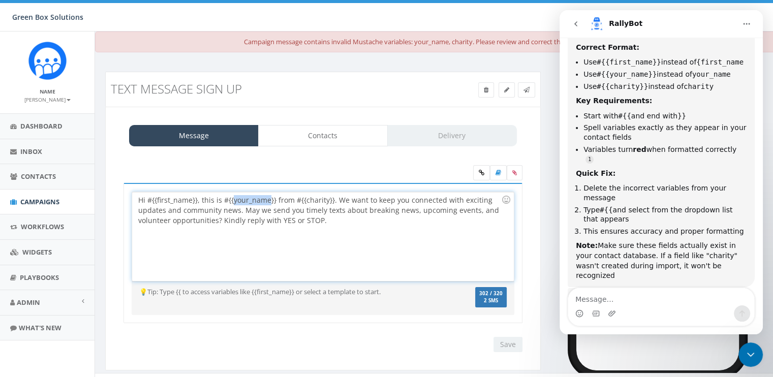
click at [231, 196] on div "Hi #{{first_name}}, this is #{{your_name}} from #{{charity}}. We want to keep y…" at bounding box center [322, 236] width 381 height 89
click at [333, 201] on div "Hi #{{first_name}}, this is #{{Erin Welborn}} from #{{charity}}. We want to kee…" at bounding box center [322, 236] width 381 height 89
click at [750, 351] on icon "Close Intercom Messenger" at bounding box center [750, 354] width 12 height 12
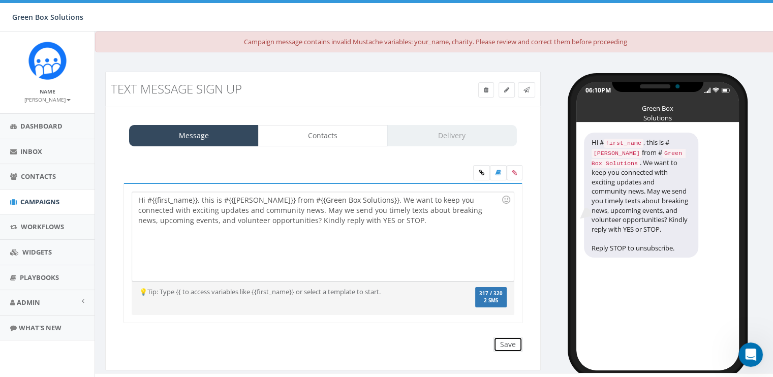
click at [507, 339] on input "Save" at bounding box center [507, 344] width 29 height 15
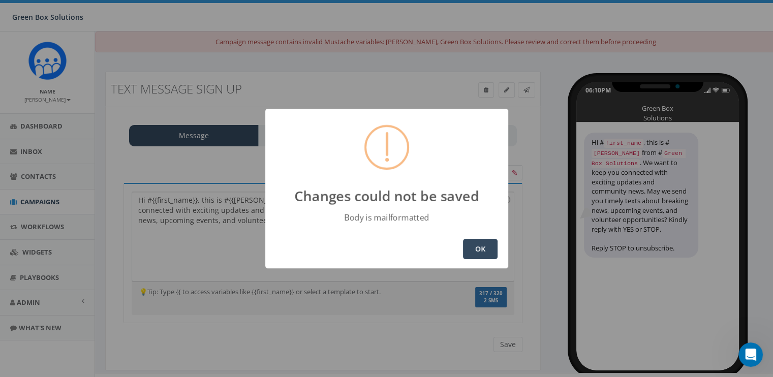
click at [480, 246] on button "OK" at bounding box center [480, 249] width 35 height 20
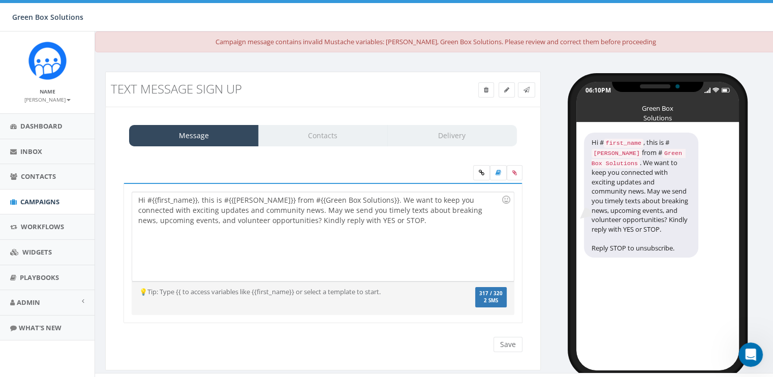
click at [505, 339] on div "Save Next" at bounding box center [505, 344] width 34 height 15
click at [197, 198] on div "Hi #{{first_name}}, this is #{{Erin Welborn}} from #{{Green Box Solutions}}. We…" at bounding box center [322, 236] width 381 height 89
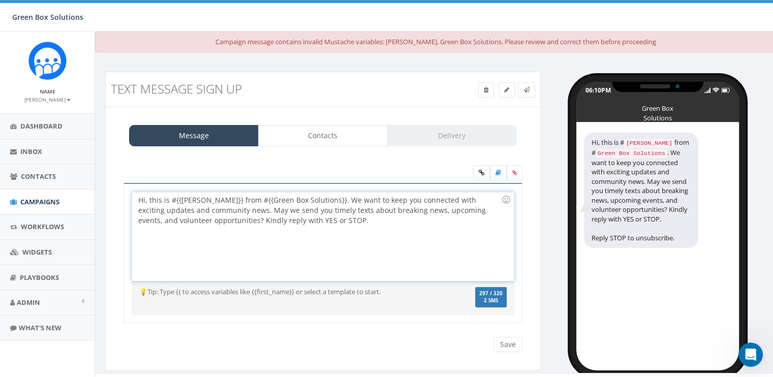
click at [435, 250] on div "Hi, this is #{{Erin Welborn}} from #{{Green Box Solutions}}. We want to keep yo…" at bounding box center [322, 236] width 381 height 89
click at [504, 341] on input "Save" at bounding box center [507, 344] width 29 height 15
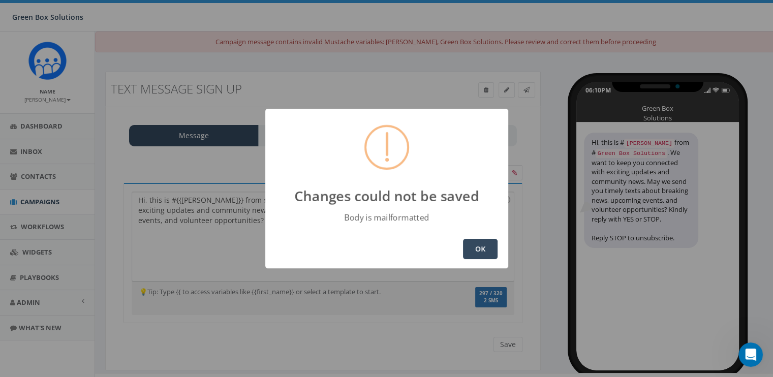
click at [487, 241] on button "OK" at bounding box center [480, 249] width 35 height 20
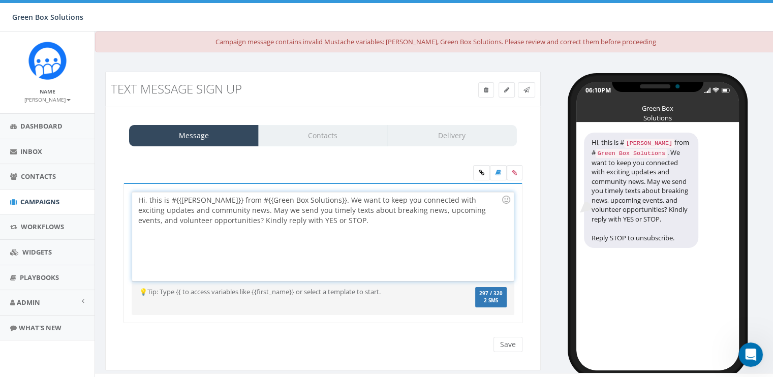
click at [179, 200] on div "Hi, this is #{{Erin Welborn}} from #{{Green Box Solutions}}. We want to keep yo…" at bounding box center [322, 236] width 381 height 89
click at [218, 198] on div "Hi, this is Erin Welborn}} from #{{Green Box Solutions}}. We want to keep you c…" at bounding box center [322, 236] width 381 height 89
click at [244, 200] on div "Hi, this is Erin Welborn from #{{Green Box Solutions}}. We want to keep you con…" at bounding box center [322, 236] width 381 height 89
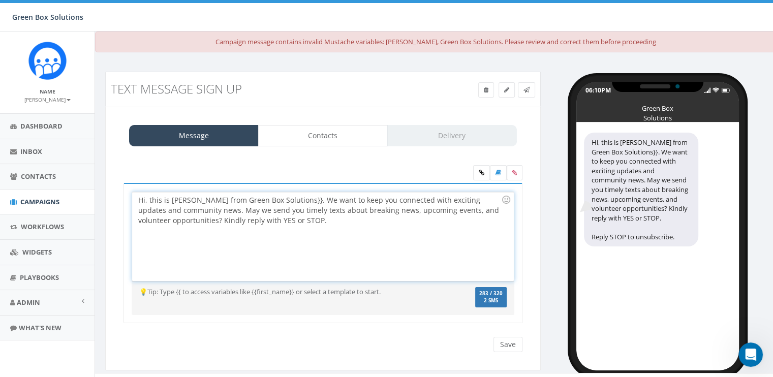
click at [307, 204] on div "Hi, this is Erin Welborn from Green Box Solutions}}. We want to keep you connec…" at bounding box center [322, 236] width 381 height 89
click at [506, 345] on input "Save" at bounding box center [507, 344] width 29 height 15
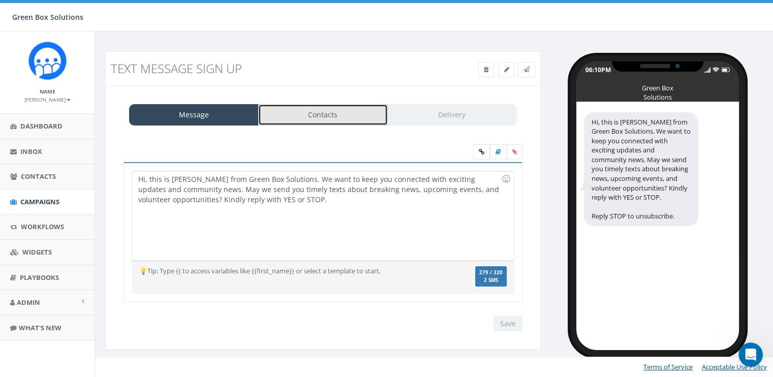
click at [325, 118] on link "Contacts" at bounding box center [323, 114] width 130 height 21
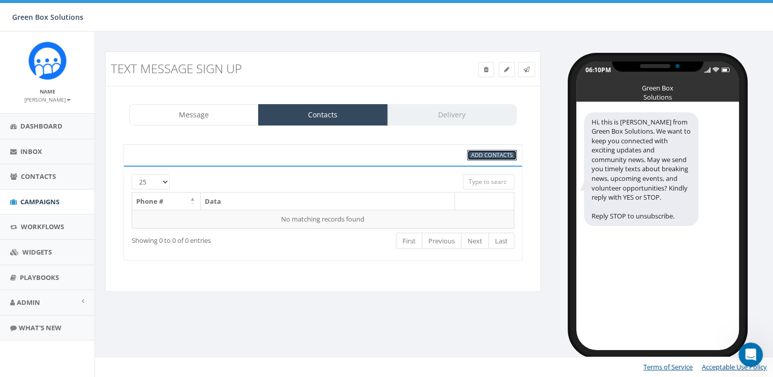
click at [492, 157] on span "Add Contacts" at bounding box center [492, 155] width 42 height 8
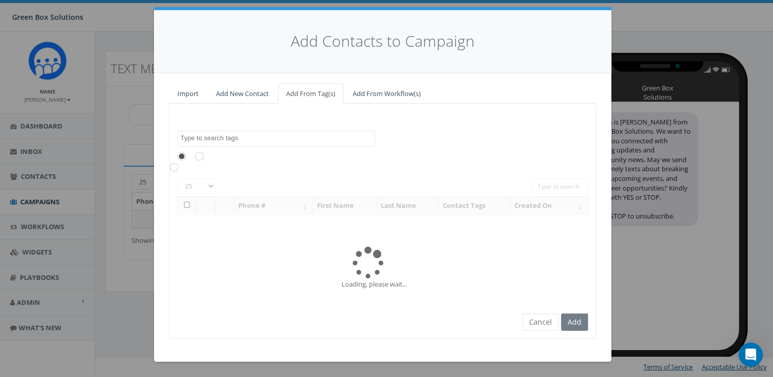
scroll to position [0, 0]
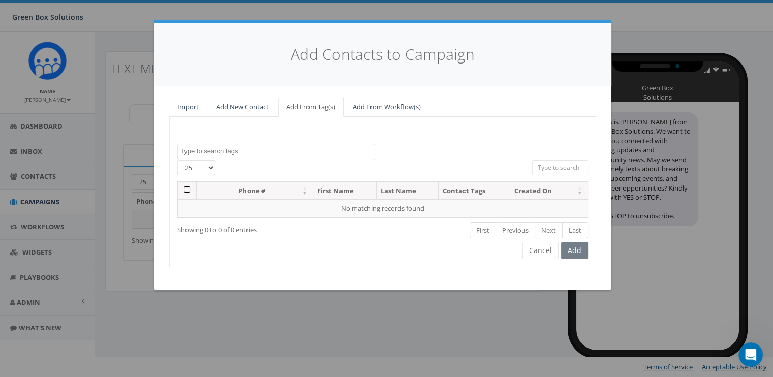
click at [235, 150] on textarea "Search" at bounding box center [277, 151] width 194 height 9
click at [242, 103] on link "Add New Contact" at bounding box center [242, 106] width 69 height 21
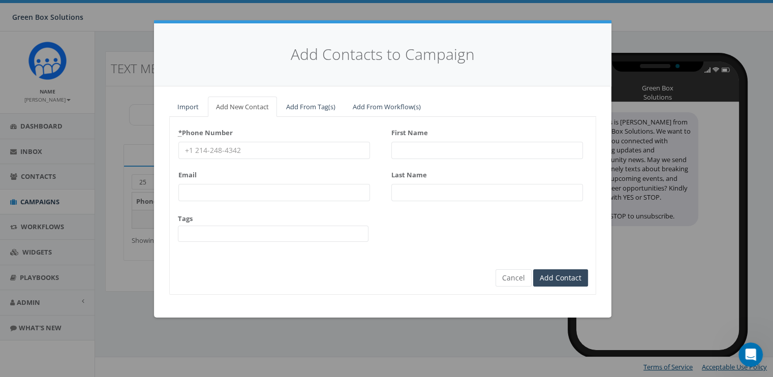
click at [228, 157] on input "* Phone Number" at bounding box center [273, 150] width 191 height 17
type input "17044587324"
type input "erinwelborn@greenboxsolutions.org"
type input ">"
type input "[PERSON_NAME]"
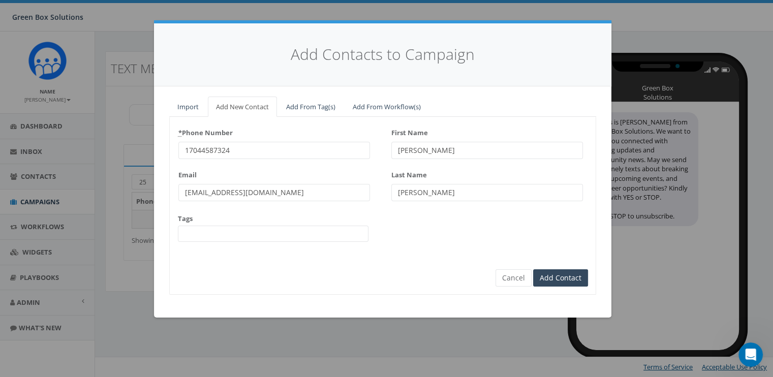
type input "Welborn"
click at [297, 227] on span at bounding box center [273, 234] width 190 height 16
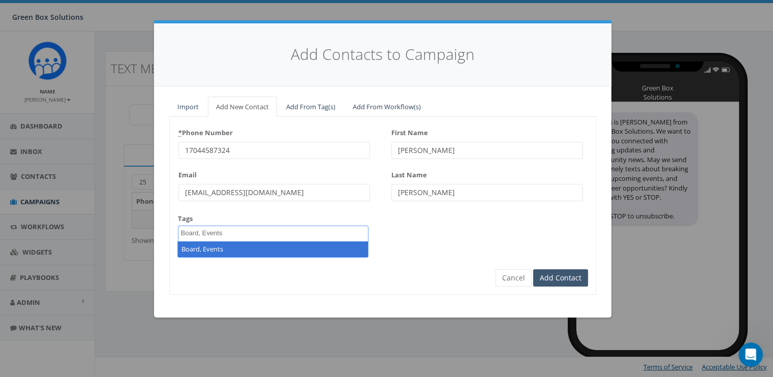
type textarea "Board, Events"
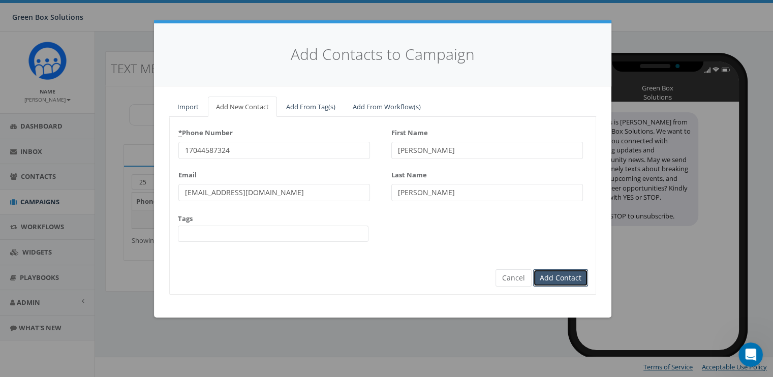
click at [553, 277] on input "Add Contact" at bounding box center [560, 277] width 55 height 17
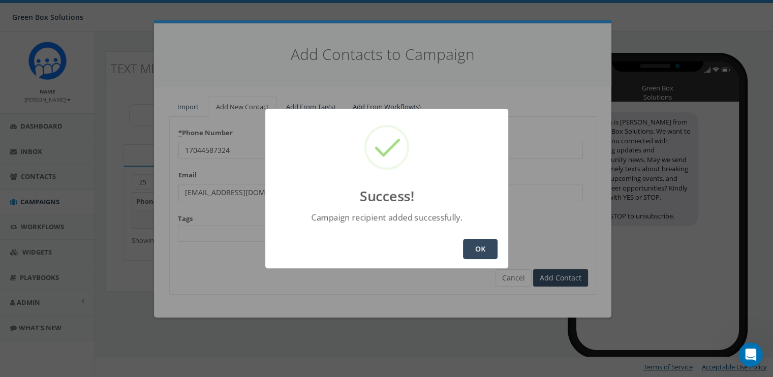
click at [470, 247] on button "OK" at bounding box center [480, 249] width 35 height 20
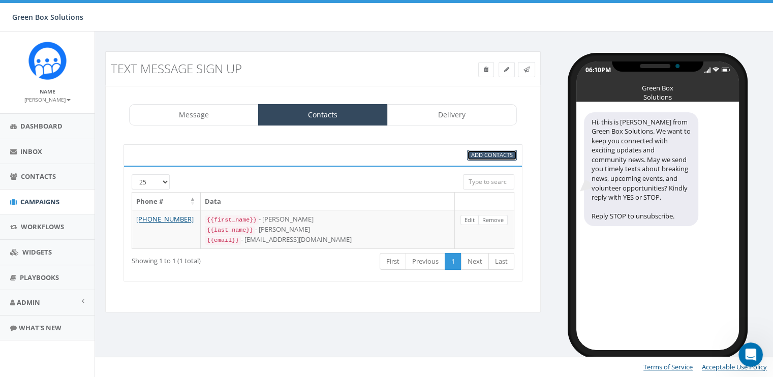
click at [481, 157] on span "Add Contacts" at bounding box center [492, 155] width 42 height 8
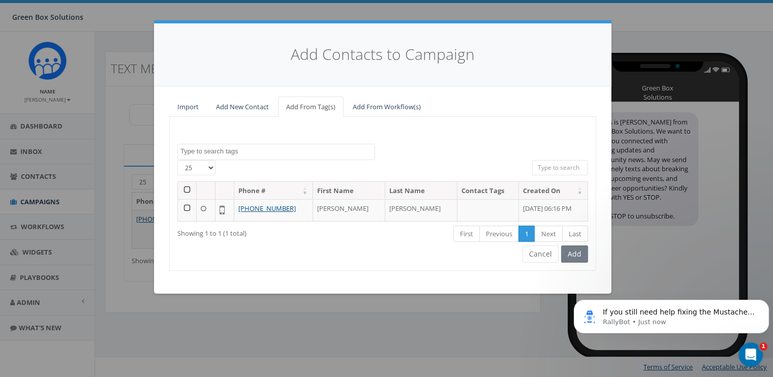
scroll to position [149, 0]
click at [263, 155] on textarea "Search" at bounding box center [277, 151] width 194 height 9
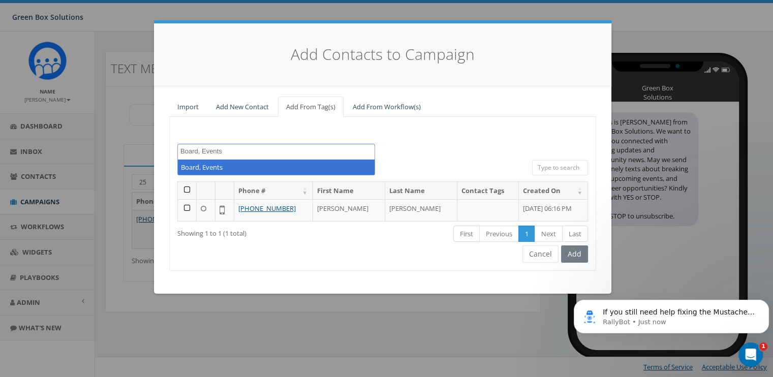
type textarea "Board, Events"
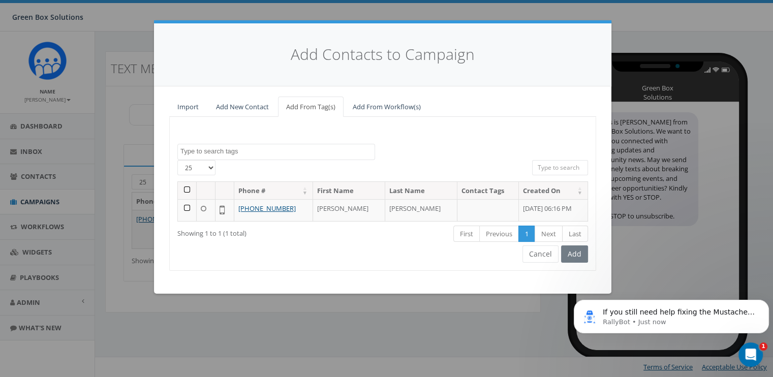
click at [425, 141] on div "Board, Events 25 50 100 Phone # First Name Last Name Contact Tags Created On +1…" at bounding box center [382, 193] width 427 height 153
click at [242, 103] on link "Add New Contact" at bounding box center [242, 106] width 69 height 21
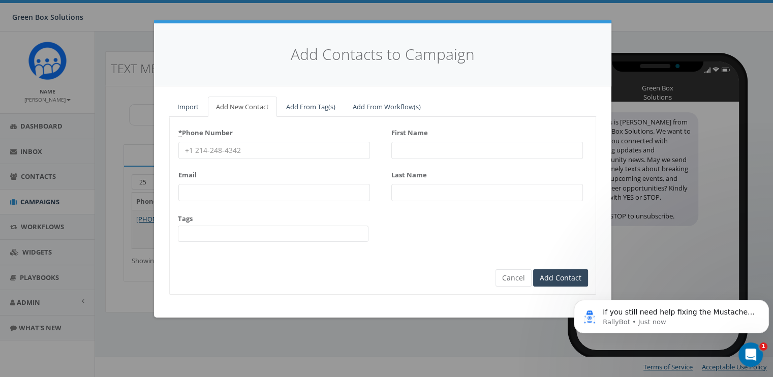
click at [267, 153] on input "* Phone Number" at bounding box center [273, 150] width 191 height 17
type input "4049317170"
click at [246, 184] on input "Email" at bounding box center [273, 192] width 191 height 17
type input "cresandra.smith@gmail.com"
click at [237, 229] on span at bounding box center [273, 234] width 190 height 16
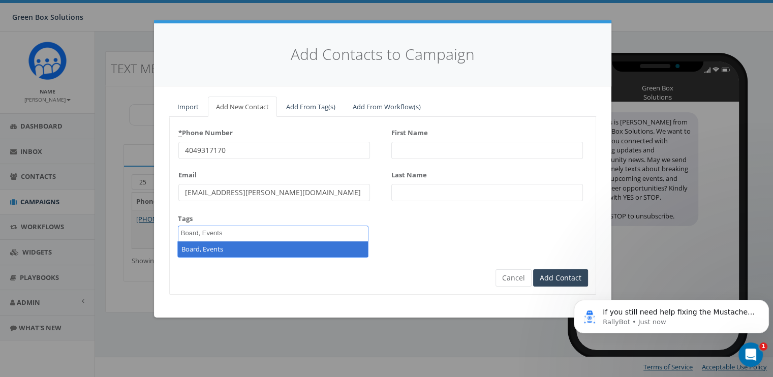
type textarea "Board, Events"
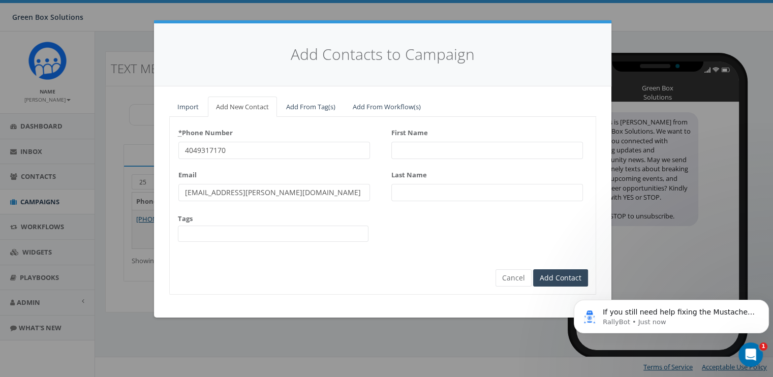
click at [411, 148] on input "First Name" at bounding box center [486, 150] width 191 height 17
type input "Cresandra"
type input "Smith"
click at [542, 270] on input "Add Contact" at bounding box center [560, 277] width 55 height 17
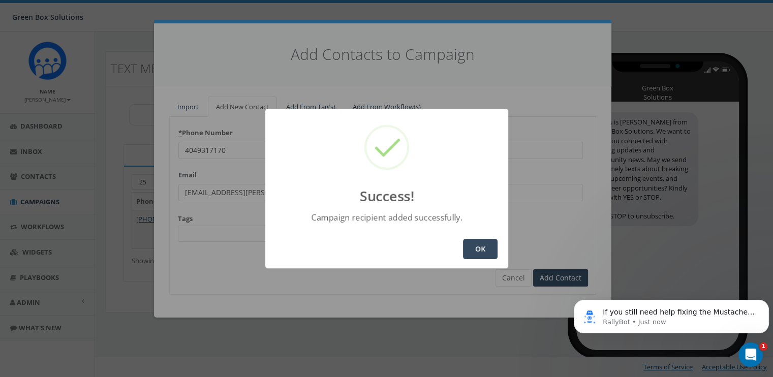
click at [477, 244] on button "OK" at bounding box center [480, 249] width 35 height 20
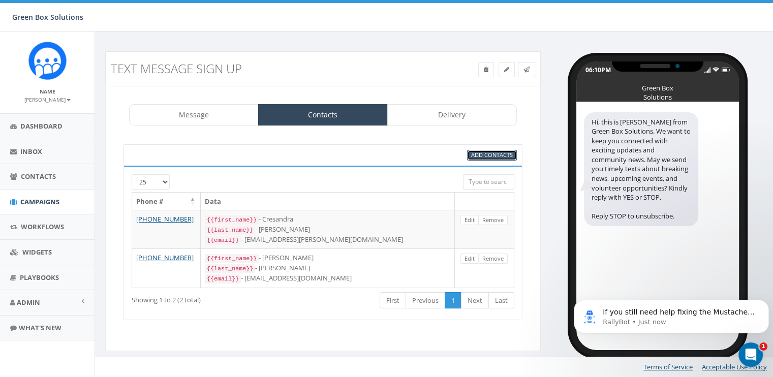
click at [492, 154] on span "Add Contacts" at bounding box center [492, 155] width 42 height 8
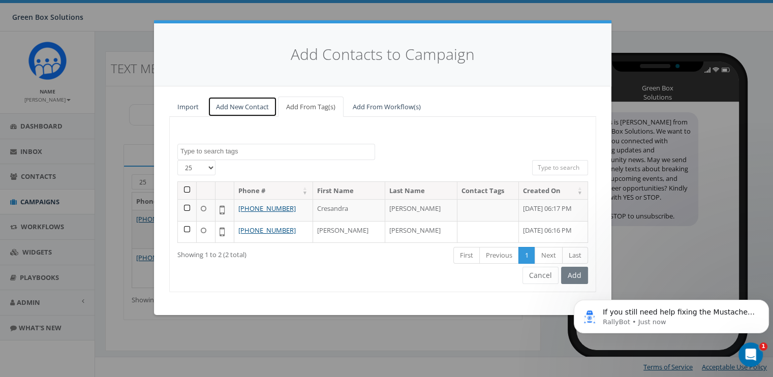
click at [238, 101] on link "Add New Contact" at bounding box center [242, 106] width 69 height 21
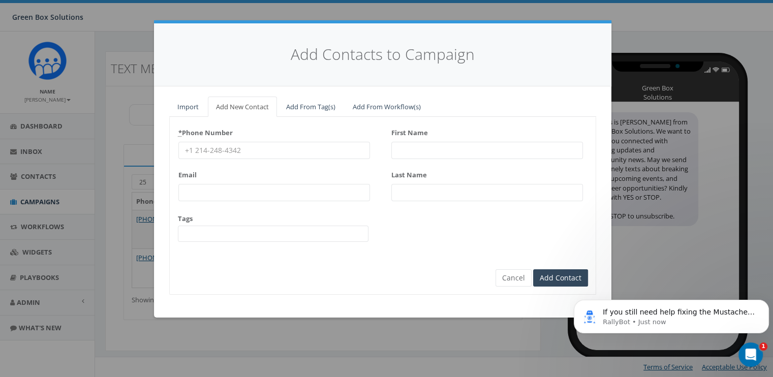
click at [272, 152] on input "* Phone Number" at bounding box center [273, 150] width 191 height 17
type input "704207383"
click at [424, 149] on input "First Name" at bounding box center [486, 150] width 191 height 17
type input "De"
click at [424, 149] on input "[PERSON_NAME]" at bounding box center [486, 150] width 191 height 17
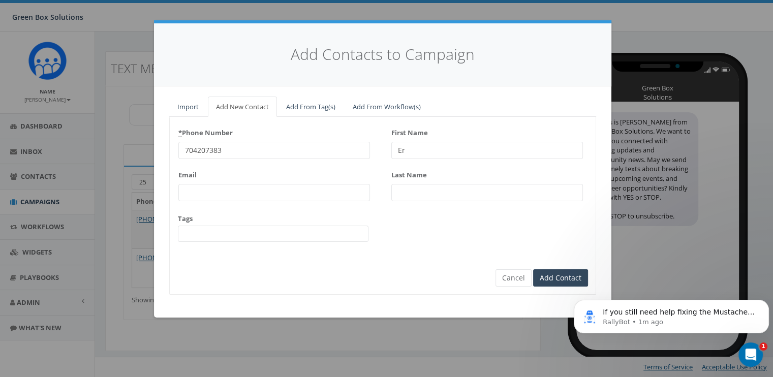
type input "E"
type input "Demetris"
type input "Ivey"
click at [321, 195] on input "Email" at bounding box center [273, 192] width 191 height 17
click at [321, 195] on input "32dmichelle@gmail.com" at bounding box center [273, 192] width 191 height 17
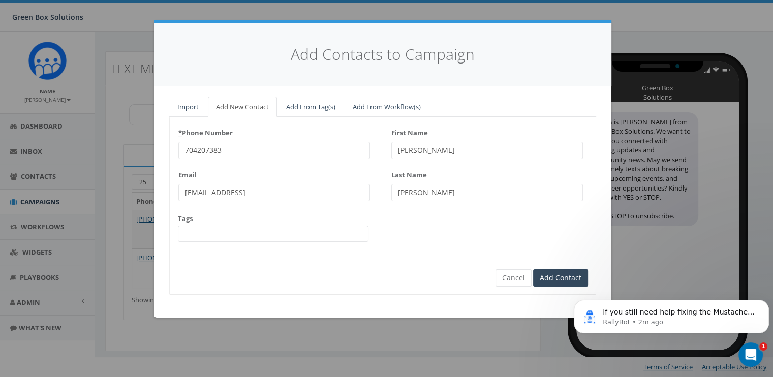
type input "32dmichelle@gmail.com"
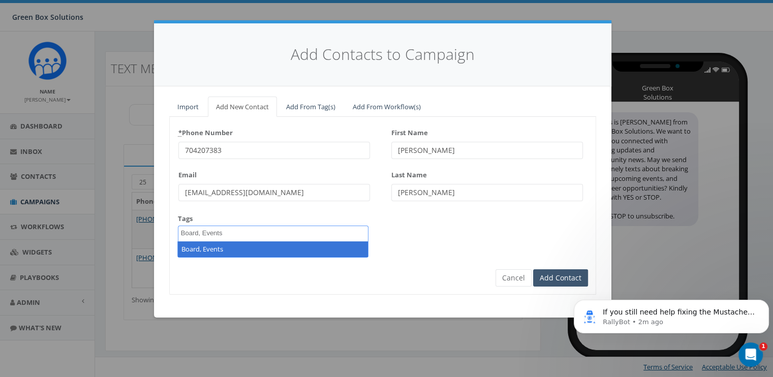
type textarea "Board, Events"
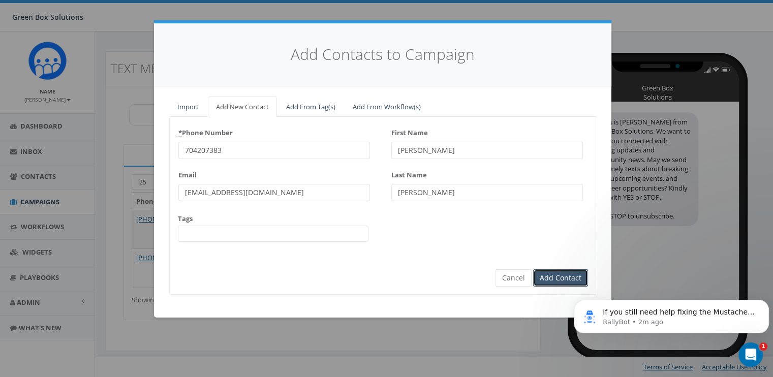
click at [564, 273] on input "Add Contact" at bounding box center [560, 277] width 55 height 17
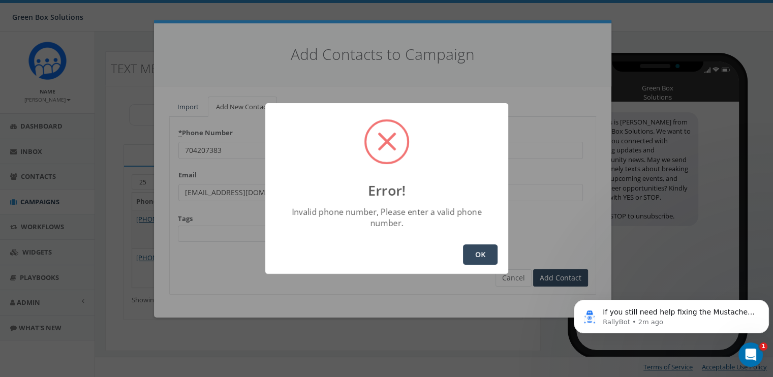
click at [481, 247] on button "OK" at bounding box center [480, 254] width 35 height 20
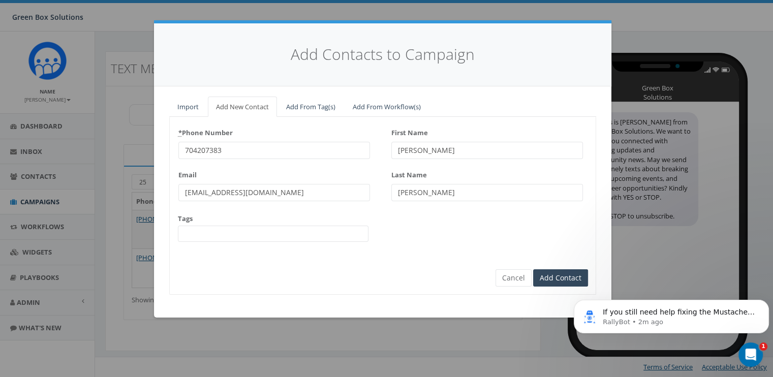
click at [217, 151] on input "704207383" at bounding box center [273, 150] width 191 height 17
type input "7042073853"
click at [288, 232] on span at bounding box center [273, 234] width 190 height 16
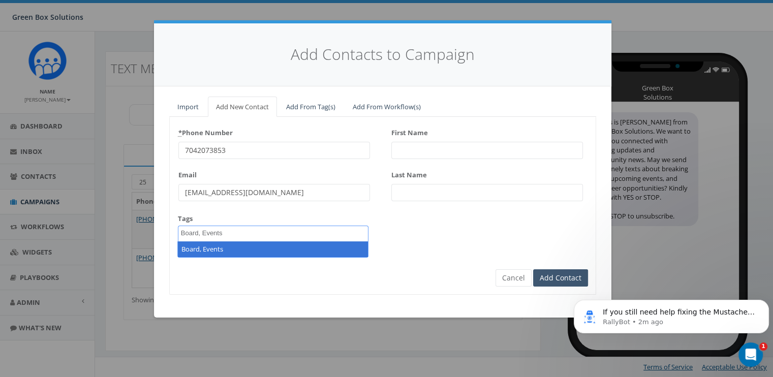
type textarea "Board, Events"
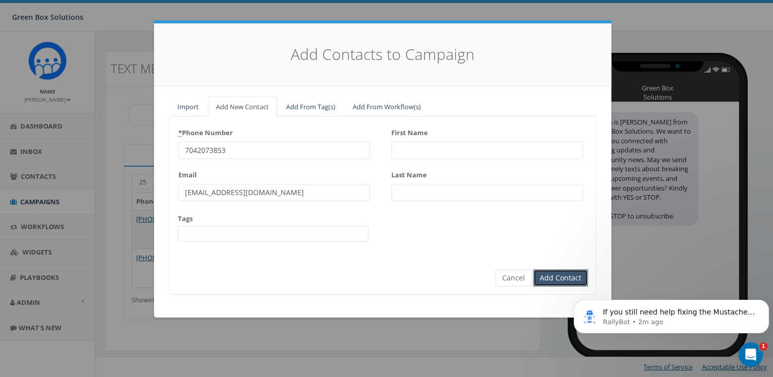
click at [571, 276] on input "Add Contact" at bounding box center [560, 277] width 55 height 17
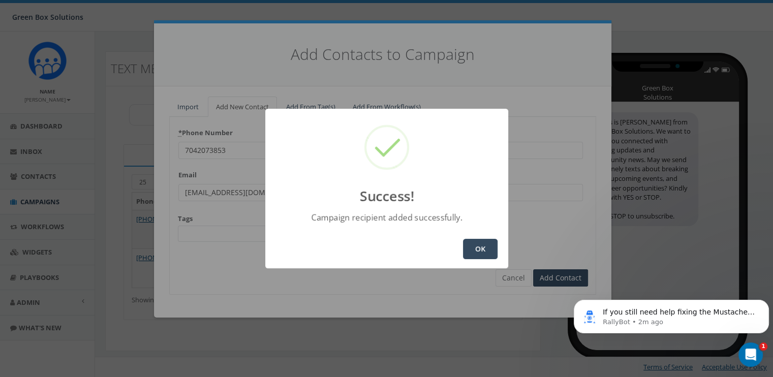
click at [489, 245] on button "OK" at bounding box center [480, 249] width 35 height 20
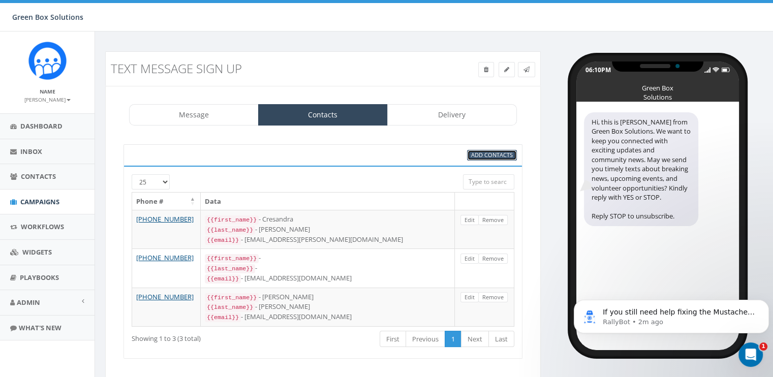
click at [507, 154] on span "Add Contacts" at bounding box center [492, 155] width 42 height 8
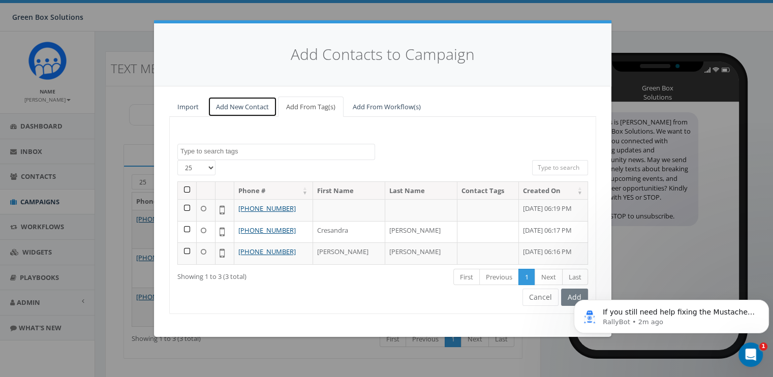
click at [248, 111] on link "Add New Contact" at bounding box center [242, 106] width 69 height 21
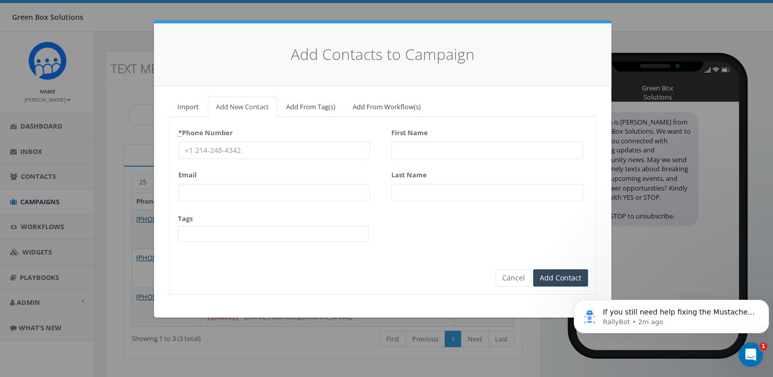
click at [300, 158] on div "* Phone Number Email Tags" at bounding box center [273, 187] width 191 height 126
click at [427, 141] on div "First Name" at bounding box center [486, 141] width 191 height 35
click at [425, 144] on input "First Name" at bounding box center [486, 150] width 191 height 17
type input "Meia"
type input "Washington"
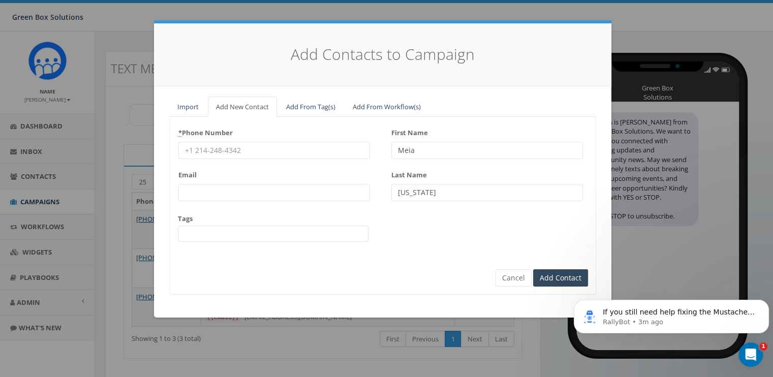
click at [314, 145] on input "* Phone Number" at bounding box center [273, 150] width 191 height 17
type input "7044491961"
click at [279, 191] on input "Email" at bounding box center [273, 192] width 191 height 17
type input "n.miles78@gmail.com"
click at [416, 148] on input "First Name" at bounding box center [486, 150] width 191 height 17
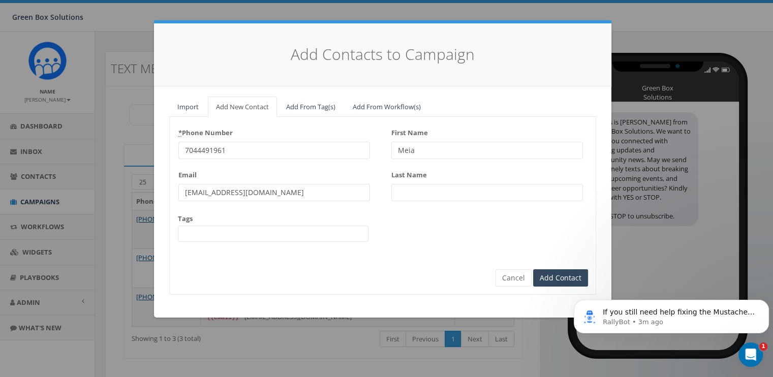
type input "Meia"
click at [412, 192] on input "Last Name" at bounding box center [486, 192] width 191 height 17
type input "Washington"
click at [315, 317] on div "Add Contacts to Campaign Import Add New Contact Add From Tag(s) Add From Workfl…" at bounding box center [386, 188] width 773 height 377
click at [306, 230] on span at bounding box center [273, 234] width 190 height 16
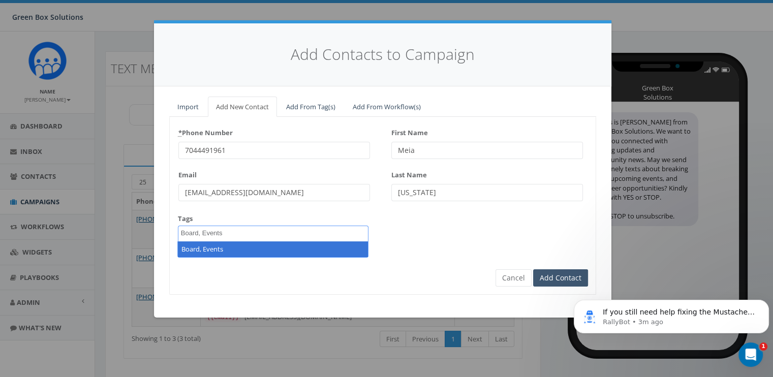
type textarea "Board, Events"
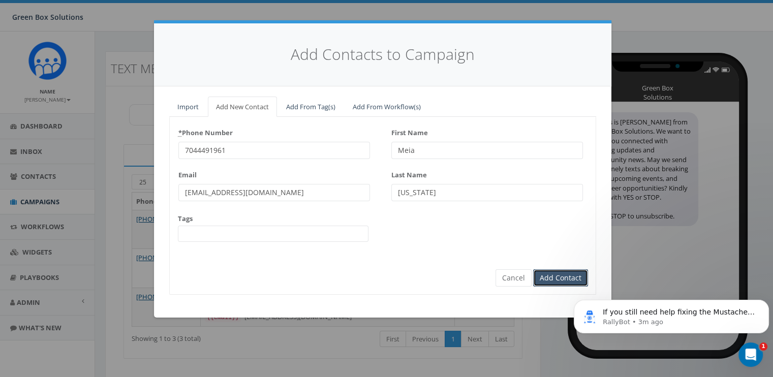
click at [554, 283] on input "Add Contact" at bounding box center [560, 277] width 55 height 17
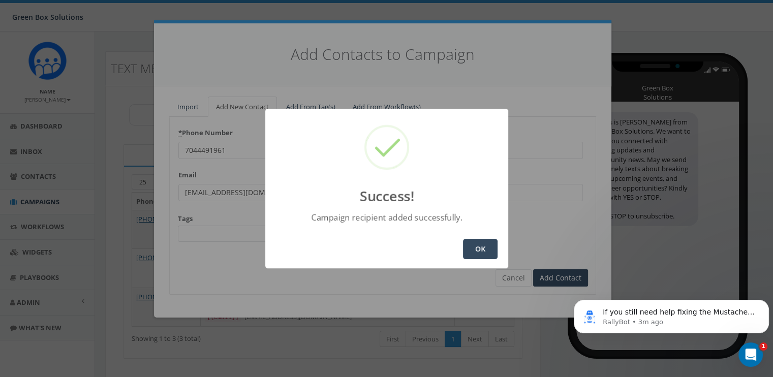
click at [467, 251] on button "OK" at bounding box center [480, 249] width 35 height 20
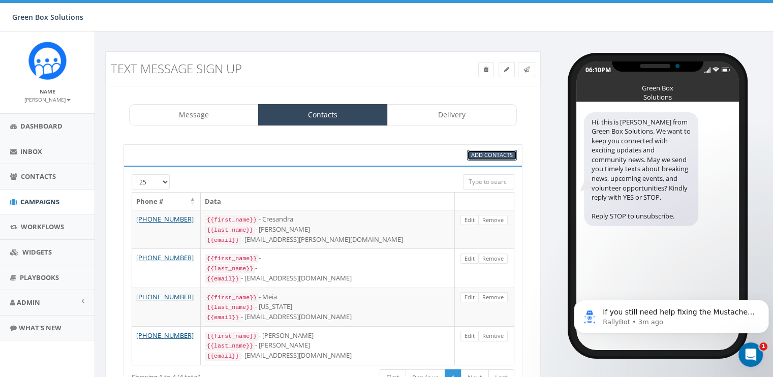
click at [487, 153] on span "Add Contacts" at bounding box center [492, 155] width 42 height 8
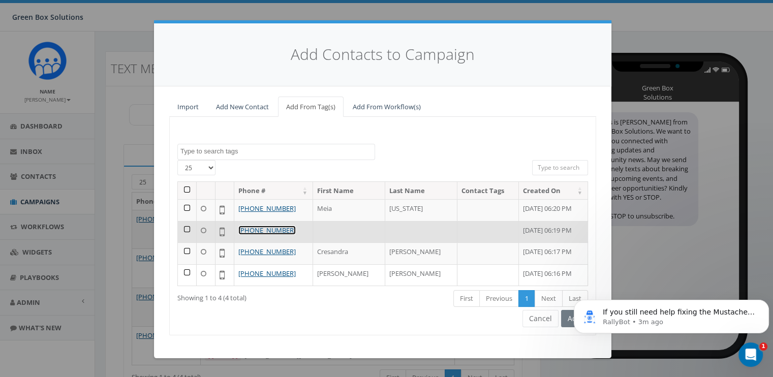
click at [280, 231] on link "[PHONE_NUMBER]" at bounding box center [266, 230] width 57 height 9
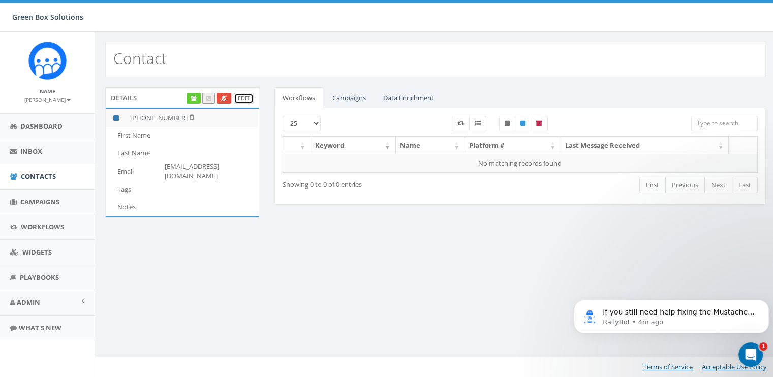
click at [245, 100] on link "Edit" at bounding box center [244, 98] width 20 height 11
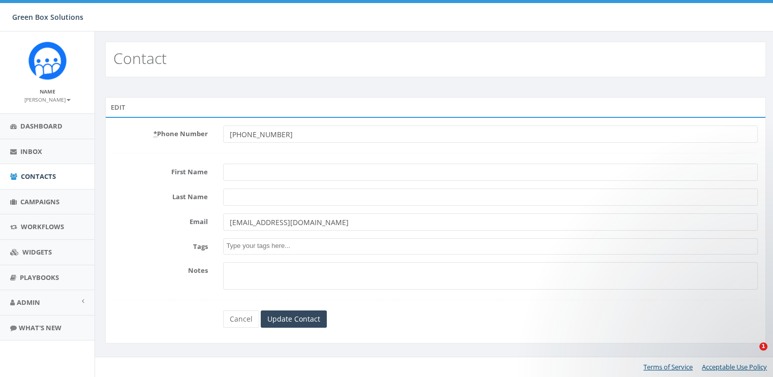
click at [236, 177] on input "First Name" at bounding box center [490, 172] width 534 height 17
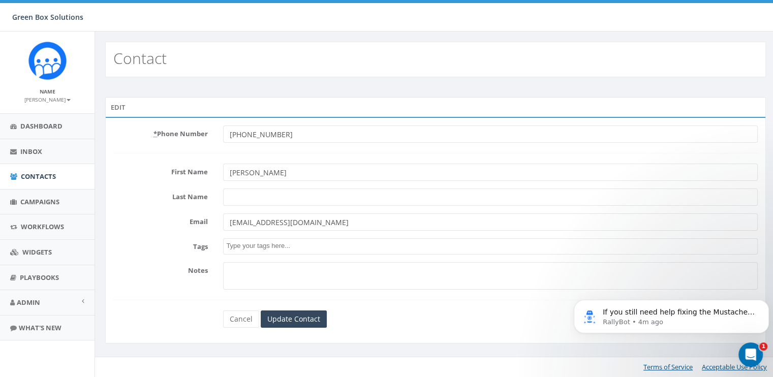
type input "[PERSON_NAME]"
click at [271, 248] on textarea "Search" at bounding box center [491, 245] width 531 height 9
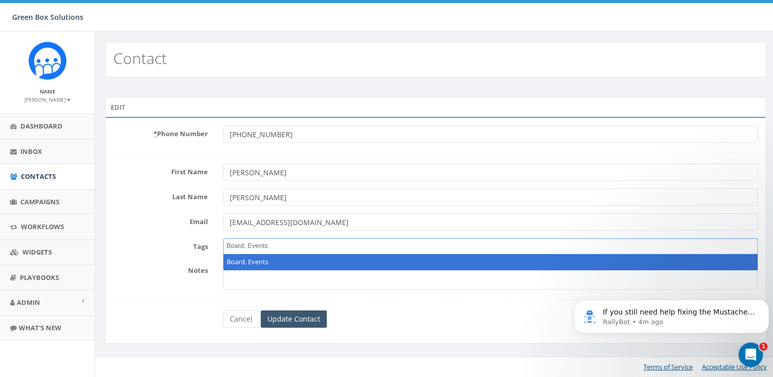
type textarea "Board, Events"
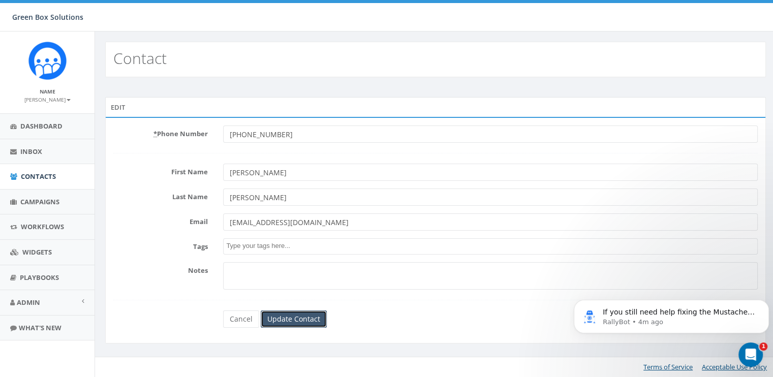
click at [304, 318] on input "Update Contact" at bounding box center [294, 318] width 66 height 17
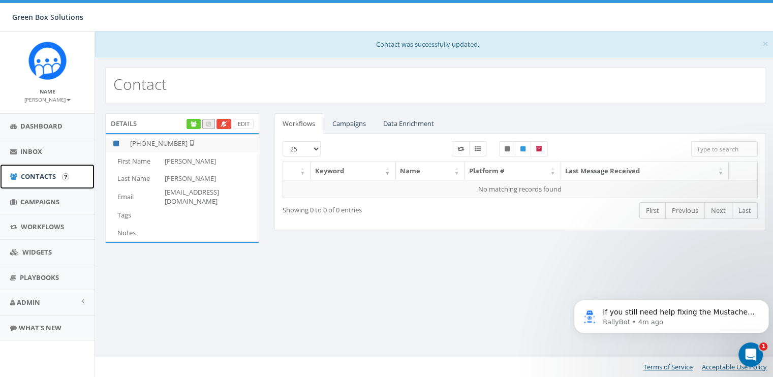
click at [37, 181] on link "Contacts" at bounding box center [47, 176] width 94 height 25
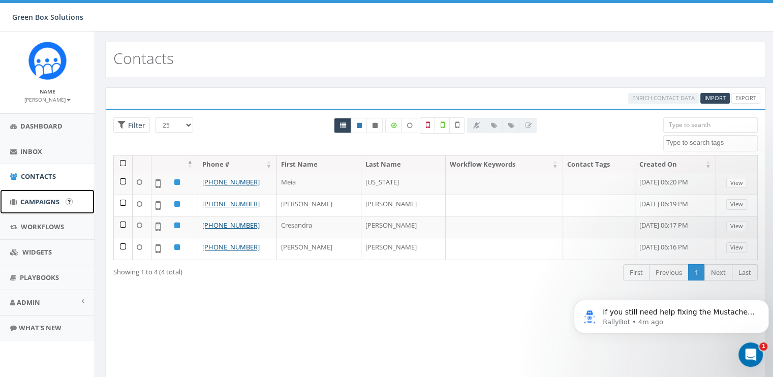
click at [53, 199] on span "Campaigns" at bounding box center [39, 201] width 39 height 9
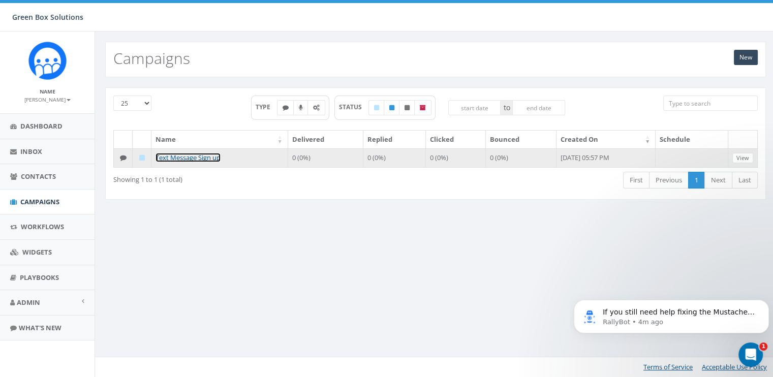
click at [200, 156] on link "Text Message Sign up" at bounding box center [187, 157] width 65 height 9
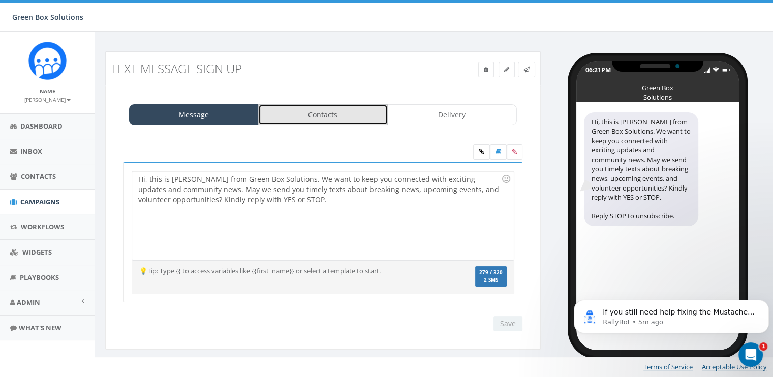
click at [311, 115] on link "Contacts" at bounding box center [323, 114] width 130 height 21
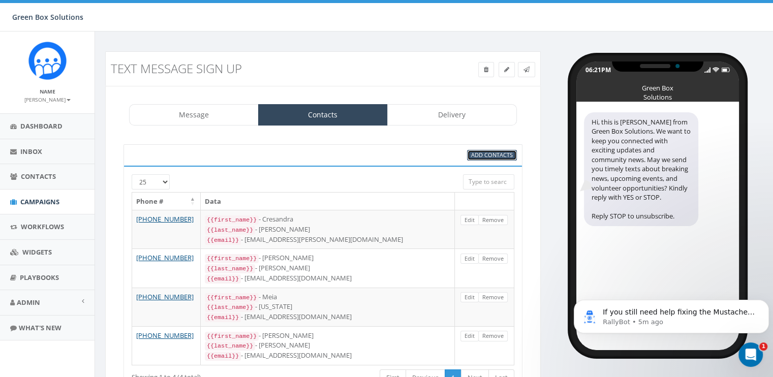
click at [485, 151] on span "Add Contacts" at bounding box center [492, 155] width 42 height 8
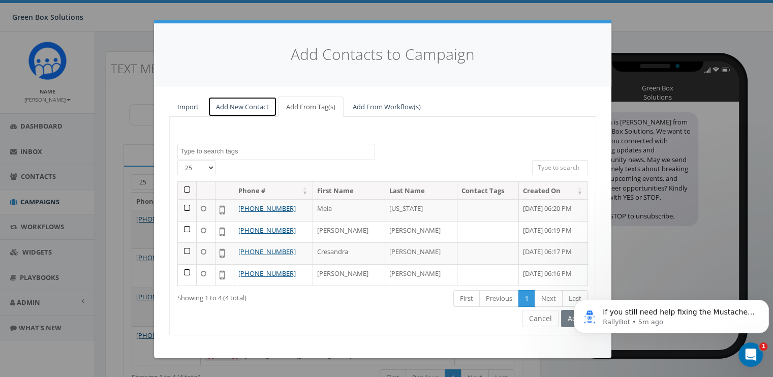
click at [257, 108] on link "Add New Contact" at bounding box center [242, 106] width 69 height 21
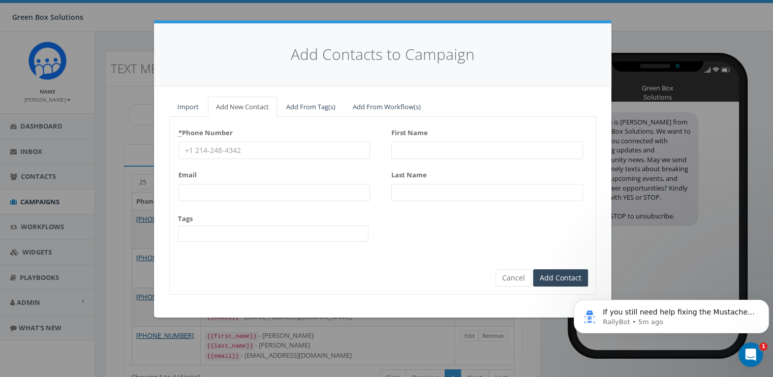
click at [251, 143] on input "* Phone Number" at bounding box center [273, 150] width 191 height 17
type input "17046492111"
type input "[EMAIL_ADDRESS][DOMAIN_NAME]"
click at [412, 147] on input "First Name" at bounding box center [486, 150] width 191 height 17
type input "R"
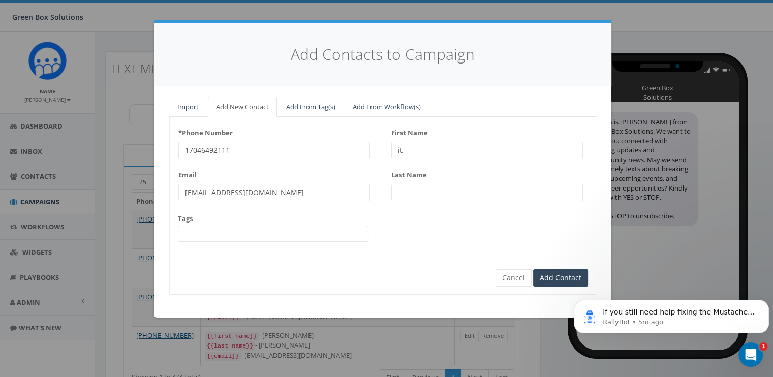
type input "i"
type input "[PERSON_NAME]"
click at [343, 236] on span at bounding box center [273, 234] width 190 height 16
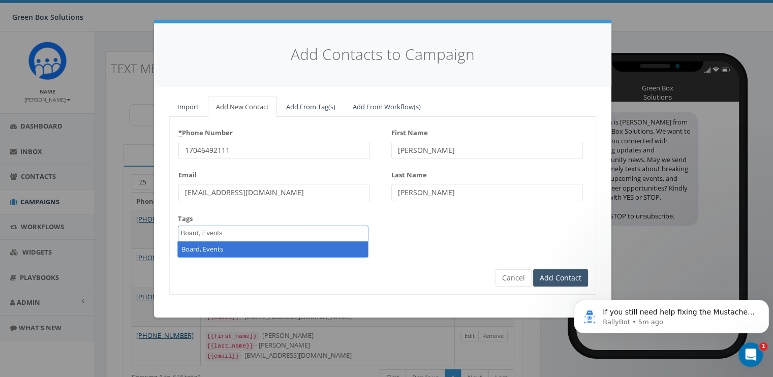
type textarea "Board, Events"
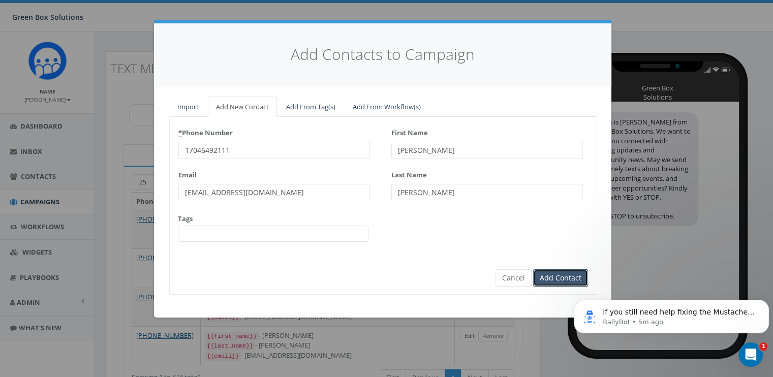
click at [558, 274] on input "Add Contact" at bounding box center [560, 277] width 55 height 17
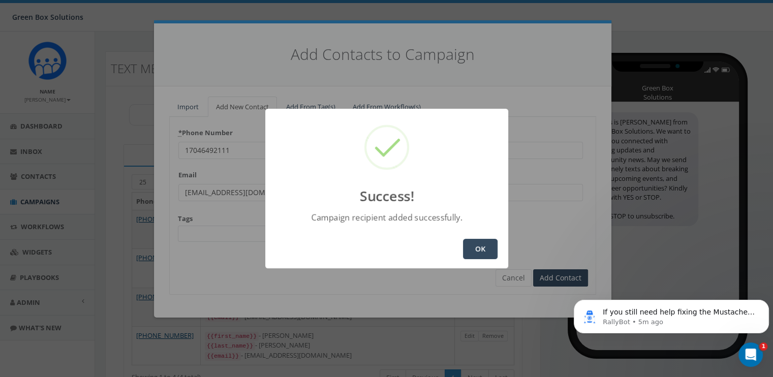
click at [472, 254] on button "OK" at bounding box center [480, 249] width 35 height 20
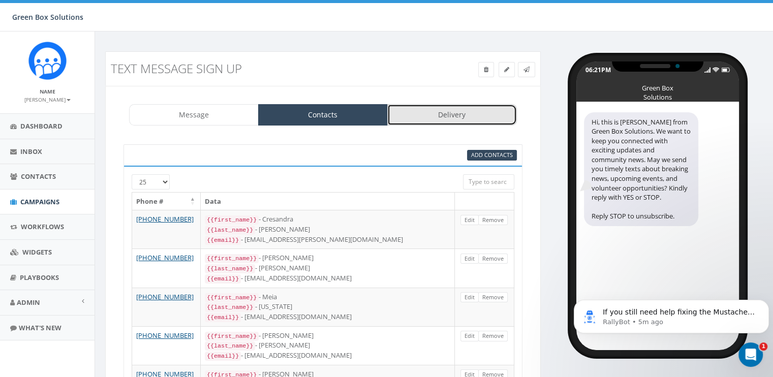
click at [488, 119] on link "Delivery" at bounding box center [452, 114] width 130 height 21
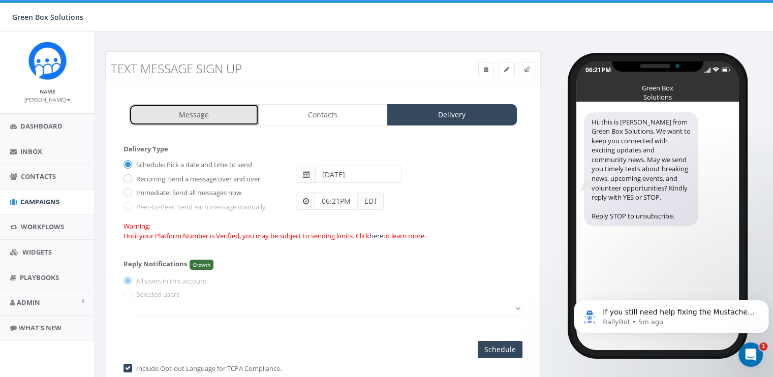
click at [224, 118] on link "Message" at bounding box center [194, 114] width 130 height 21
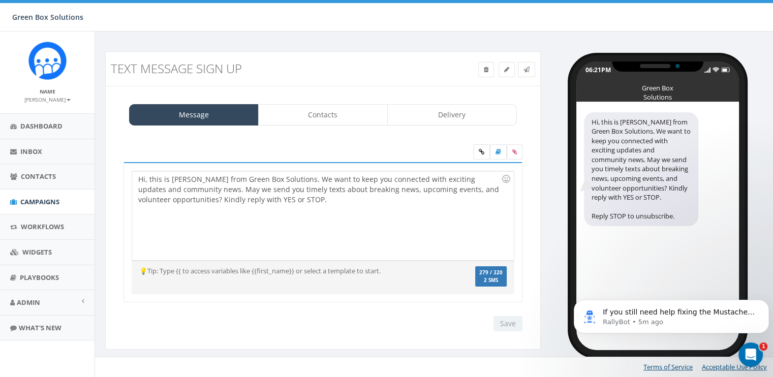
click at [145, 179] on div "Hi, this is [PERSON_NAME] from Green Box Solutions. We want to keep you connect…" at bounding box center [322, 215] width 381 height 89
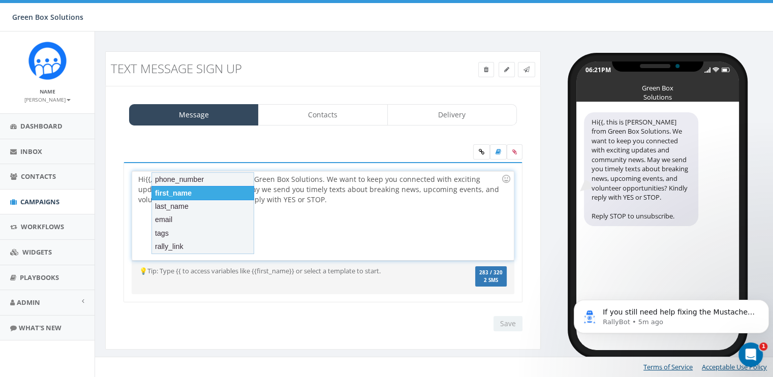
click at [160, 189] on div "first_name" at bounding box center [202, 193] width 103 height 14
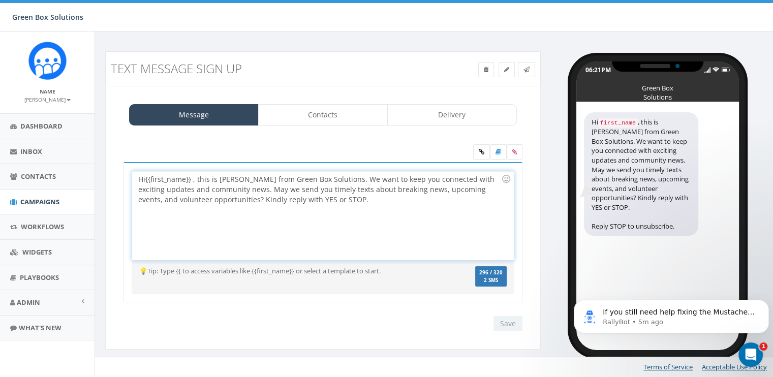
click at [144, 177] on div "Hi{{first_name}} , this is [PERSON_NAME] from Green Box Solutions. We want to k…" at bounding box center [322, 215] width 381 height 89
click at [192, 177] on div "Hi {{first_name}} , this is [PERSON_NAME] from Green Box Solutions. We want to …" at bounding box center [322, 215] width 381 height 89
click at [506, 328] on div "Save Next" at bounding box center [505, 323] width 34 height 15
click at [146, 179] on div "Hi {{first_name}}, this is [PERSON_NAME] from Green Box Solutions. We want to k…" at bounding box center [322, 215] width 381 height 89
click at [403, 211] on div "Hi #{{first_name}}, this is [PERSON_NAME] from Green Box Solutions. We want to …" at bounding box center [322, 215] width 381 height 89
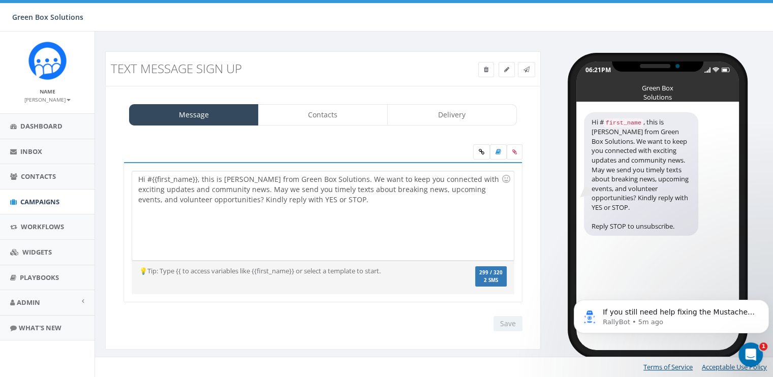
click at [512, 325] on div "Save Next" at bounding box center [505, 323] width 34 height 15
click at [150, 176] on div "Hi #{{first_name}}, this is [PERSON_NAME] from Green Box Solutions. We want to …" at bounding box center [322, 215] width 381 height 89
click at [645, 324] on p "RallyBot • 6m ago" at bounding box center [678, 321] width 153 height 9
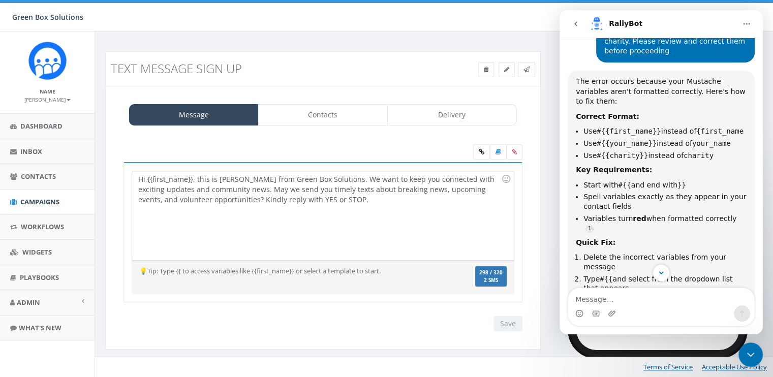
scroll to position [133, 0]
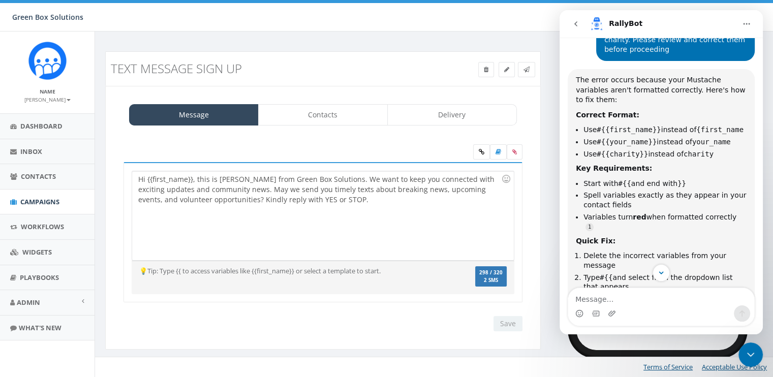
drag, startPoint x: 760, startPoint y: 106, endPoint x: 1323, endPoint y: 174, distance: 566.8
click at [709, 137] on li "Use #{{your_name}} instead of your_name" at bounding box center [664, 142] width 163 height 10
click at [709, 125] on ul "Use #{{first_name}} instead of {first_name Use #{{your_name}} instead of your_n…" at bounding box center [660, 142] width 171 height 34
click at [490, 233] on div "Hi {{first_name}}, this is [PERSON_NAME] from Green Box Solutions. We want to k…" at bounding box center [322, 215] width 381 height 89
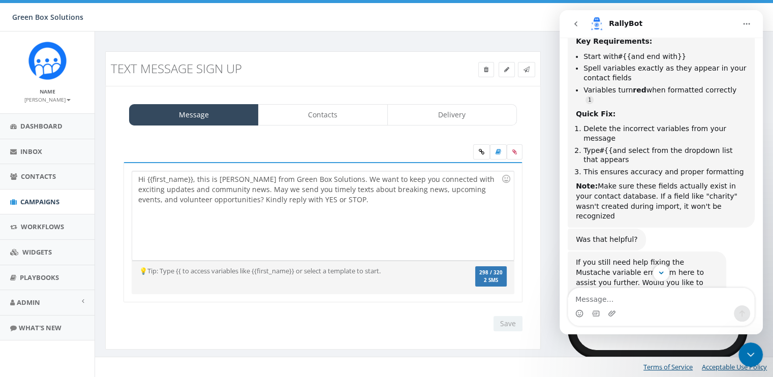
scroll to position [261, 0]
click at [185, 181] on div "Hi {{first_name}}, this is [PERSON_NAME] from Green Box Solutions. We want to k…" at bounding box center [322, 215] width 381 height 89
click at [146, 179] on div "Hi {{first_name}}, this is [PERSON_NAME] from Green Box Solutions. We want to k…" at bounding box center [322, 215] width 381 height 89
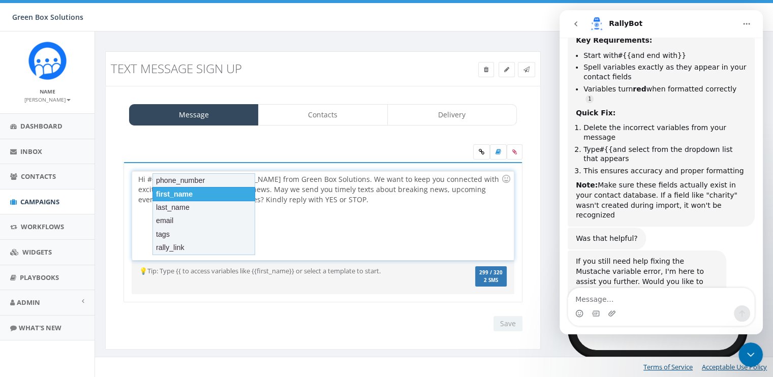
click at [171, 195] on div "first_name" at bounding box center [203, 194] width 103 height 14
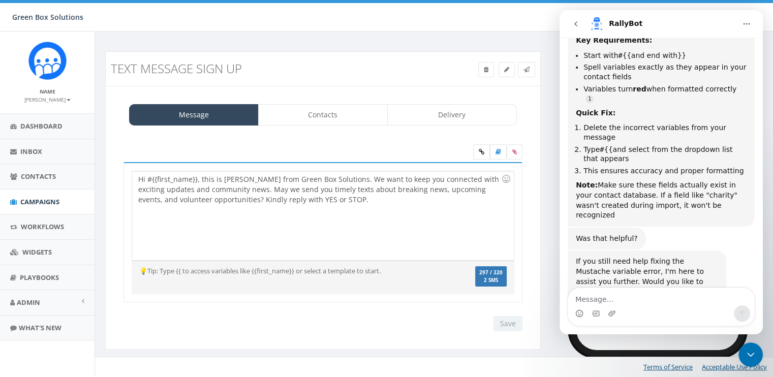
click at [504, 321] on div "Save Next" at bounding box center [505, 323] width 34 height 15
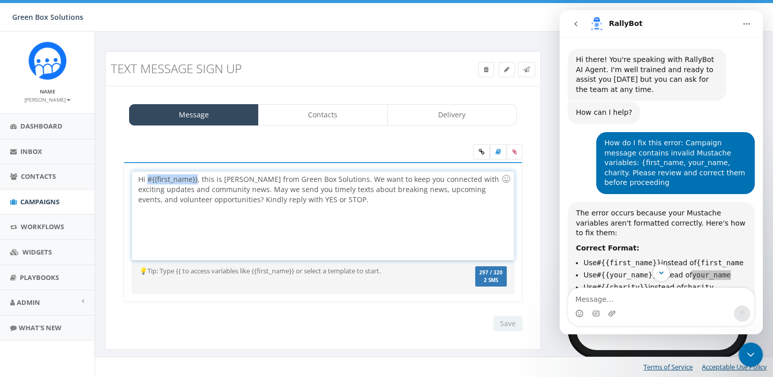
drag, startPoint x: 197, startPoint y: 178, endPoint x: 148, endPoint y: 175, distance: 48.3
click at [148, 175] on div "Hi #{{first_name}}, this is [PERSON_NAME] from Green Box Solutions. We want to …" at bounding box center [322, 215] width 381 height 89
click at [508, 321] on div "Save Next" at bounding box center [505, 323] width 34 height 15
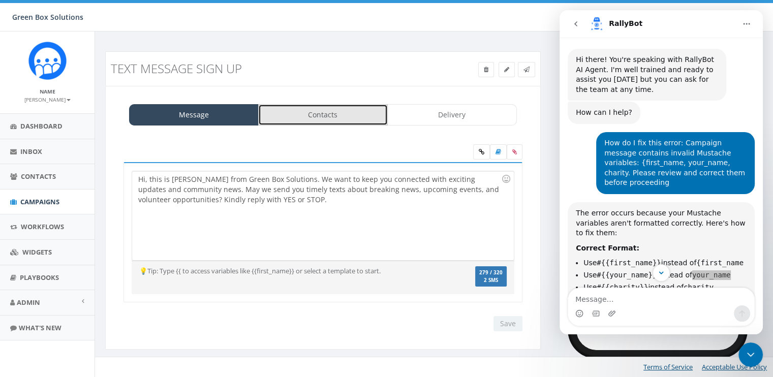
click at [341, 118] on link "Contacts" at bounding box center [323, 114] width 130 height 21
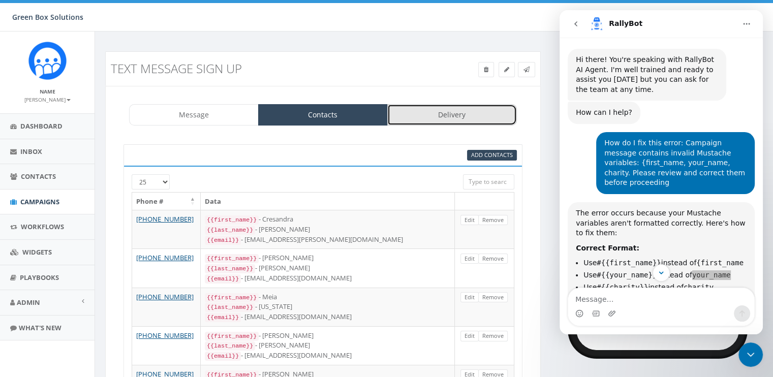
click at [433, 106] on link "Delivery" at bounding box center [452, 114] width 130 height 21
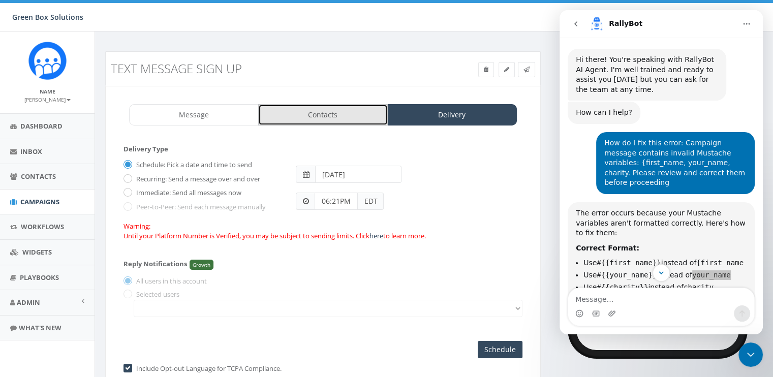
click at [309, 110] on link "Contacts" at bounding box center [323, 114] width 130 height 21
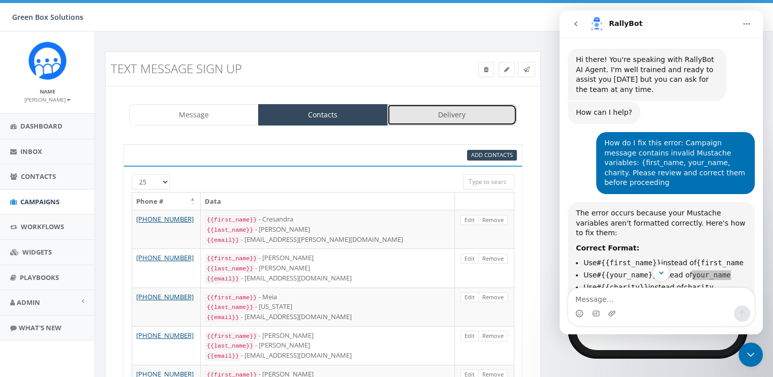
click at [491, 110] on link "Delivery" at bounding box center [452, 114] width 130 height 21
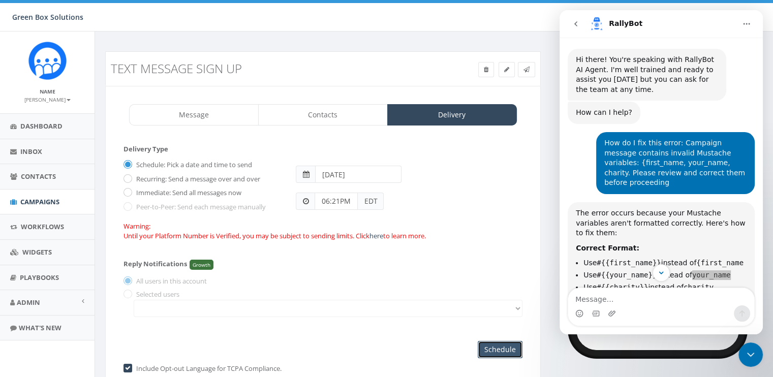
click at [497, 344] on input "Schedule" at bounding box center [499, 349] width 45 height 17
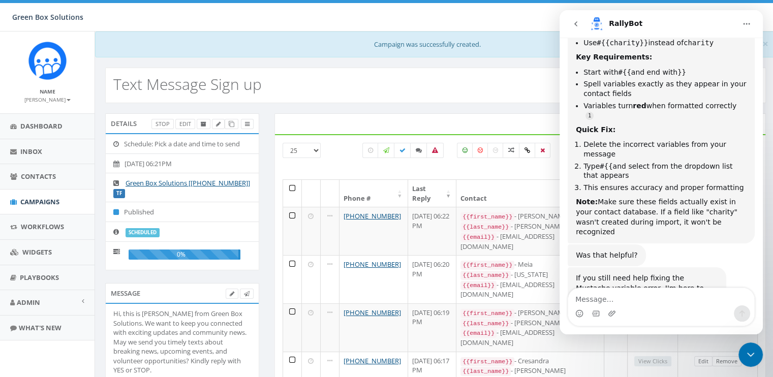
scroll to position [263, 0]
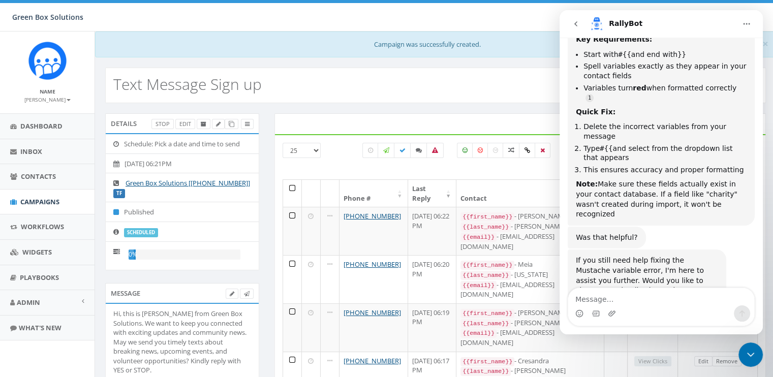
click at [752, 355] on icon "Close Intercom Messenger" at bounding box center [750, 354] width 7 height 4
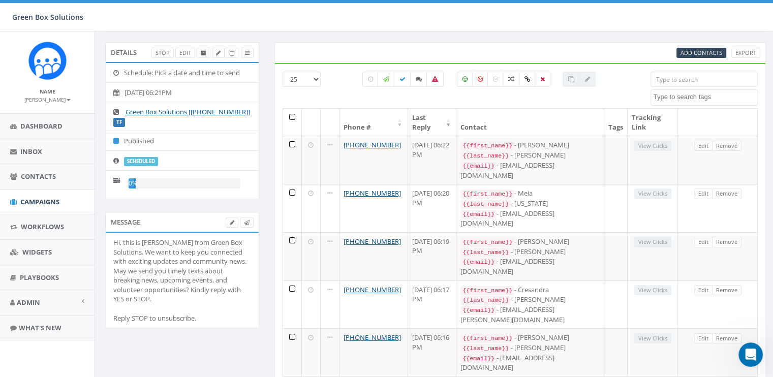
scroll to position [82, 0]
